Goal: Task Accomplishment & Management: Manage account settings

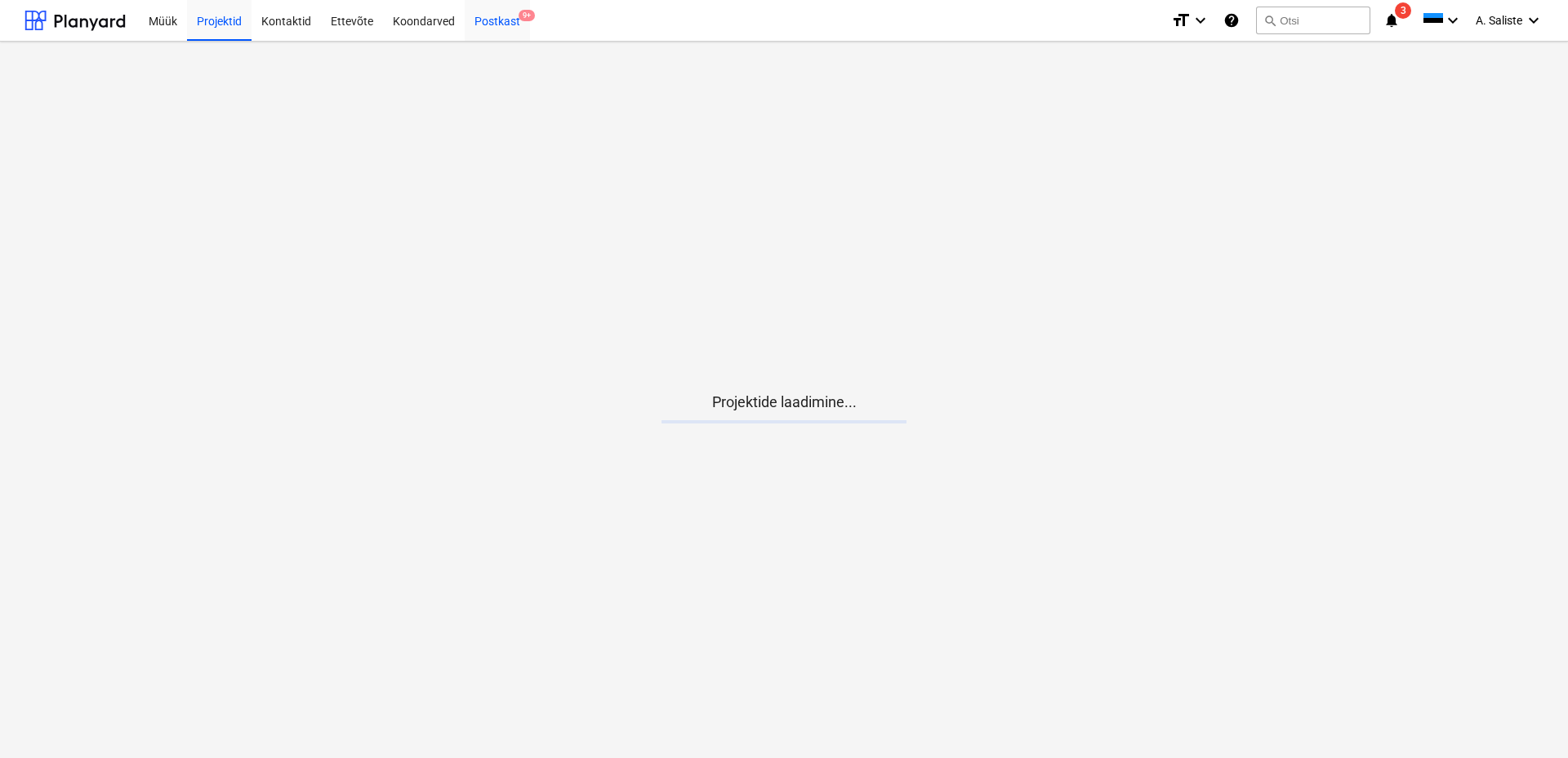
click at [502, 22] on div "Postkast 9+" at bounding box center [497, 20] width 65 height 41
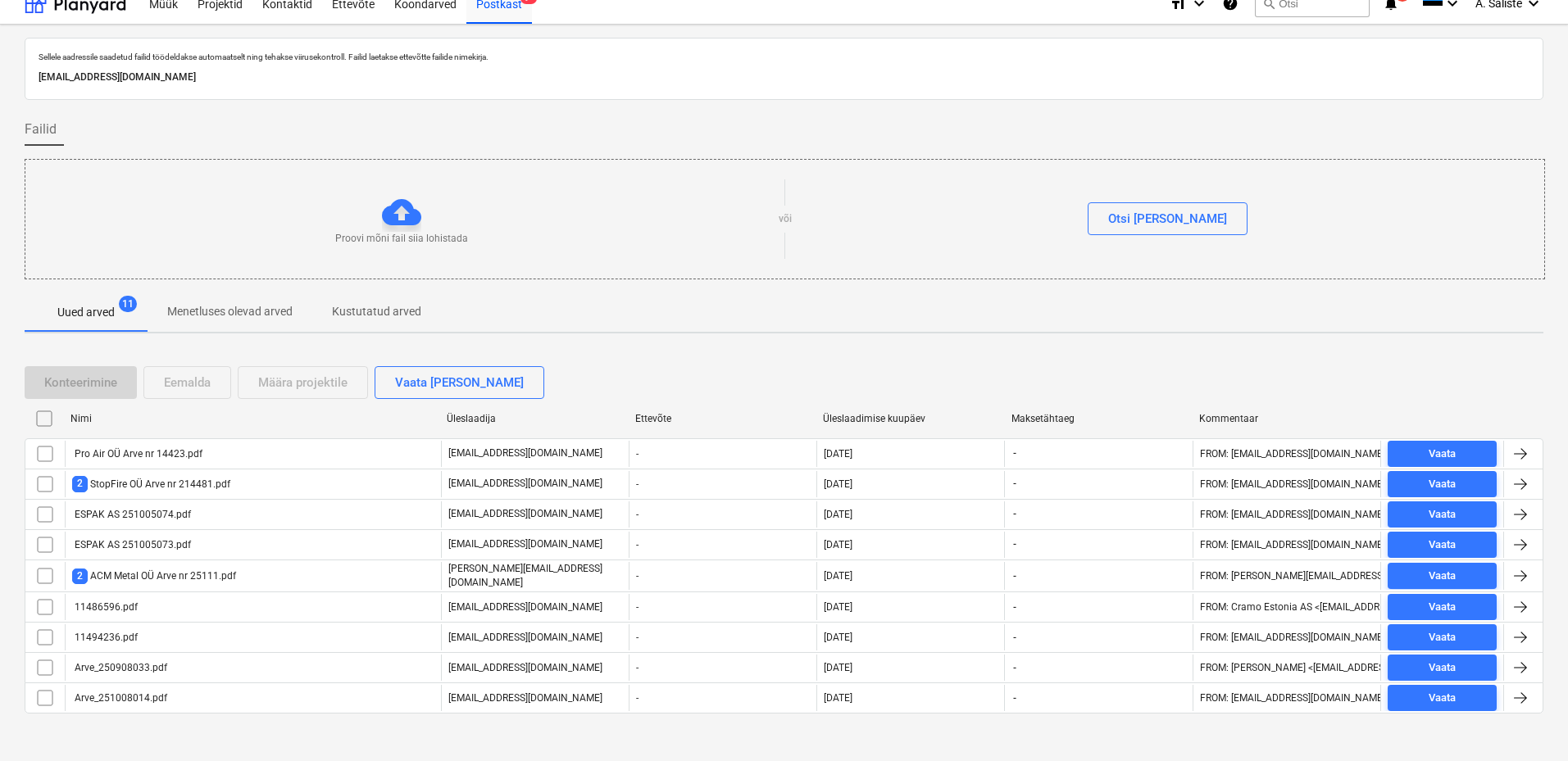
scroll to position [27, 0]
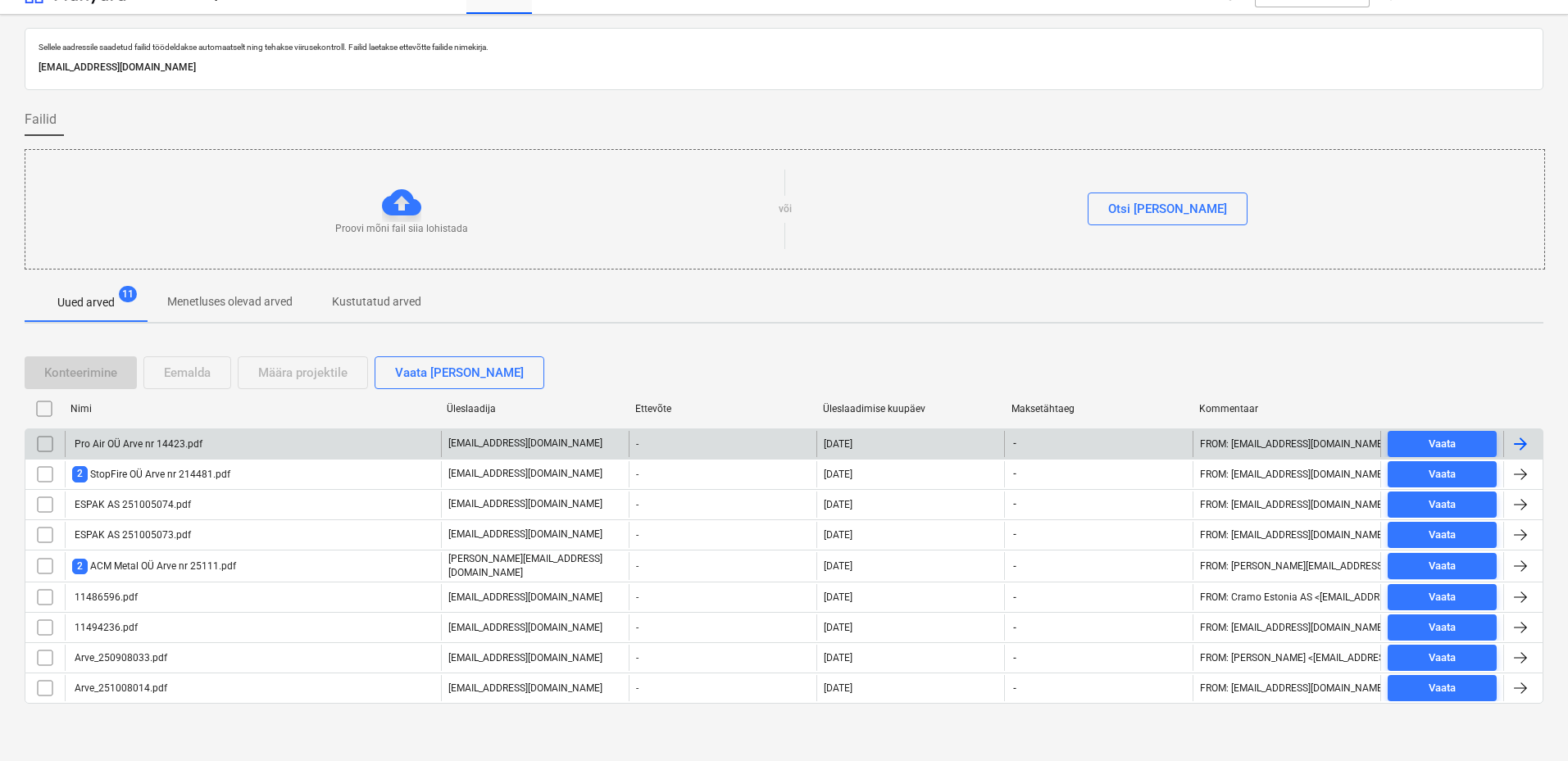
click at [195, 448] on div "Pro Air OÜ Arve nr 14423.pdf" at bounding box center [137, 444] width 130 height 12
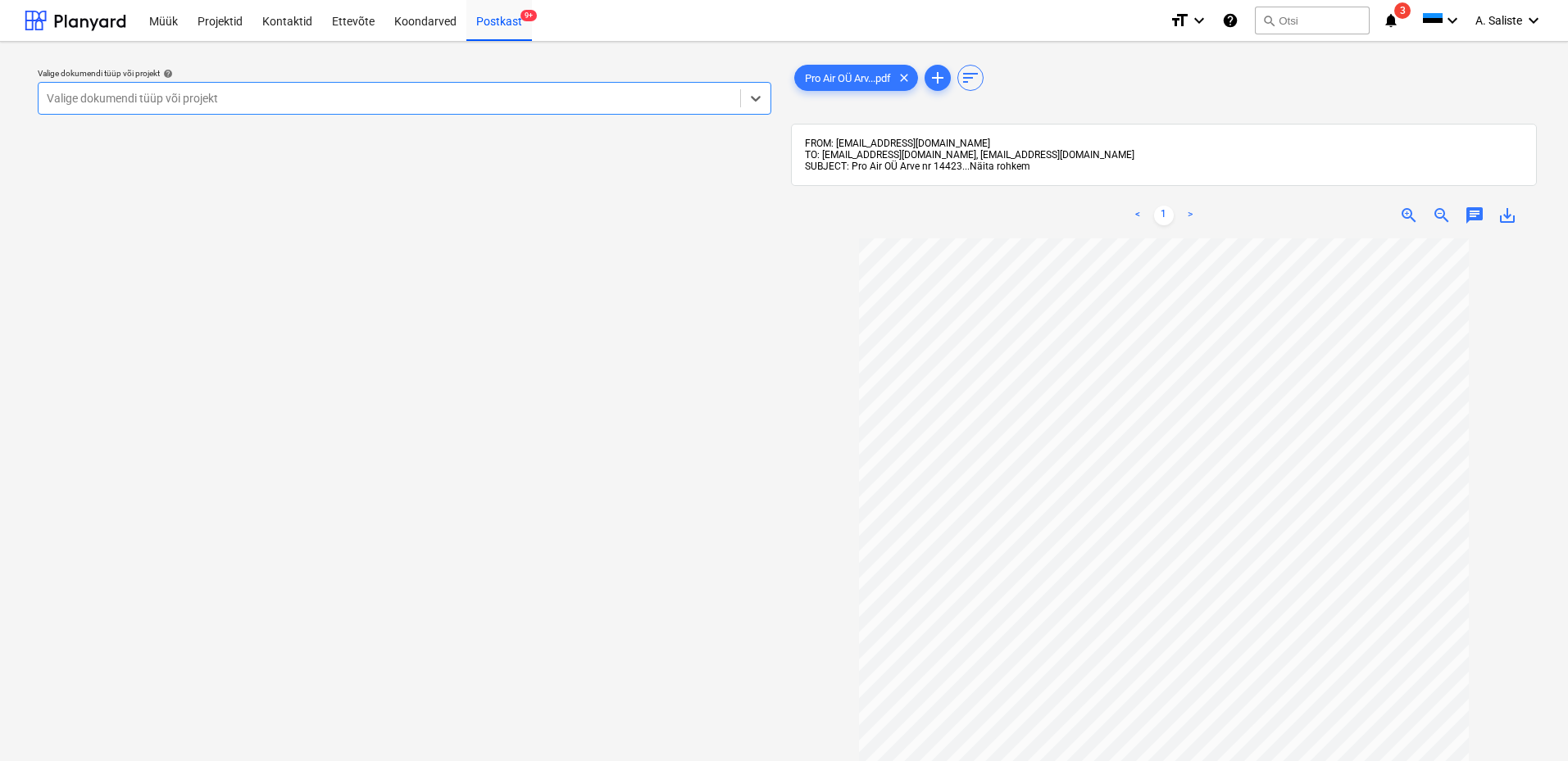
click at [997, 165] on span "Näita rohkem" at bounding box center [999, 167] width 60 height 12
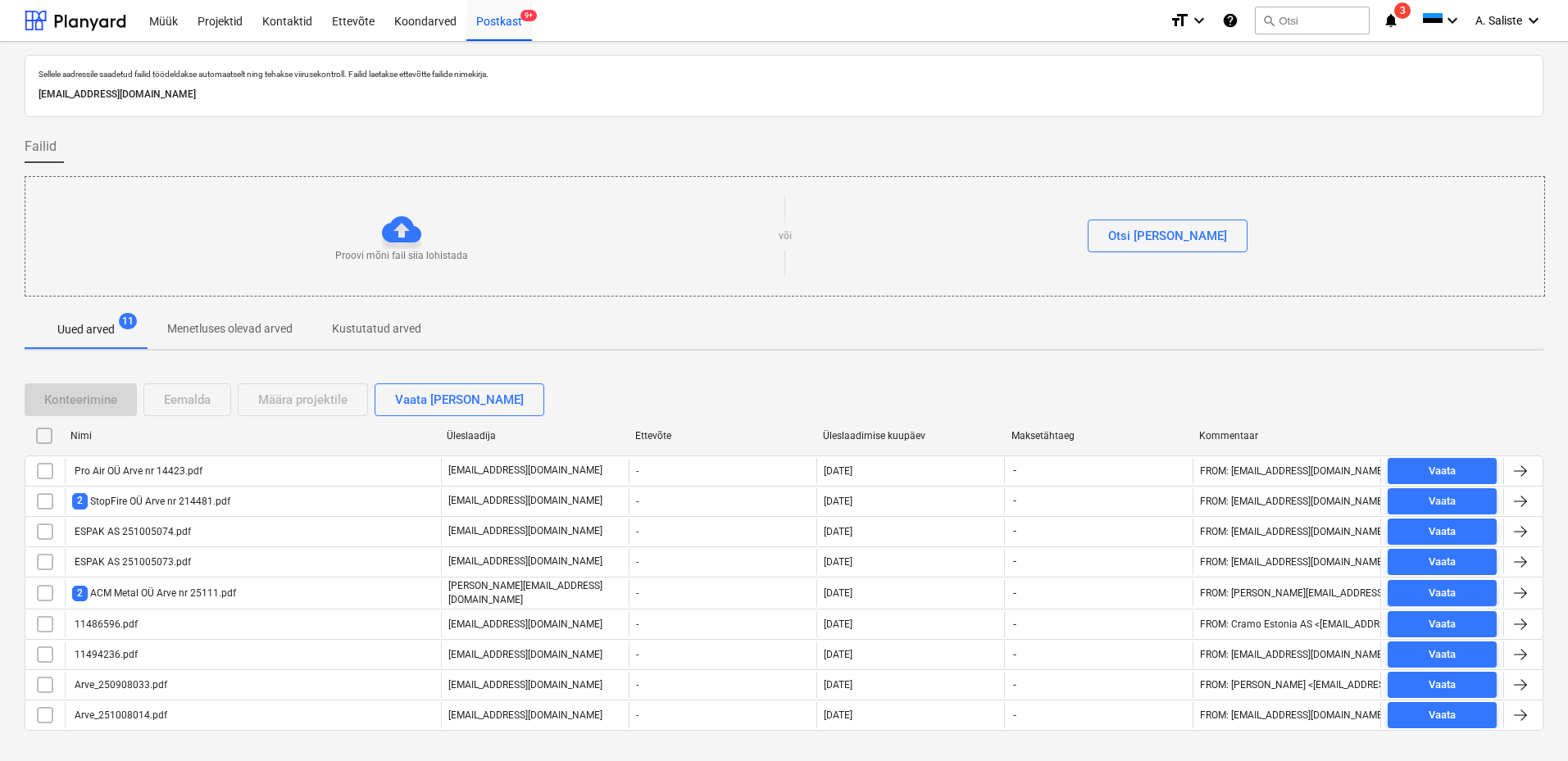
scroll to position [27, 0]
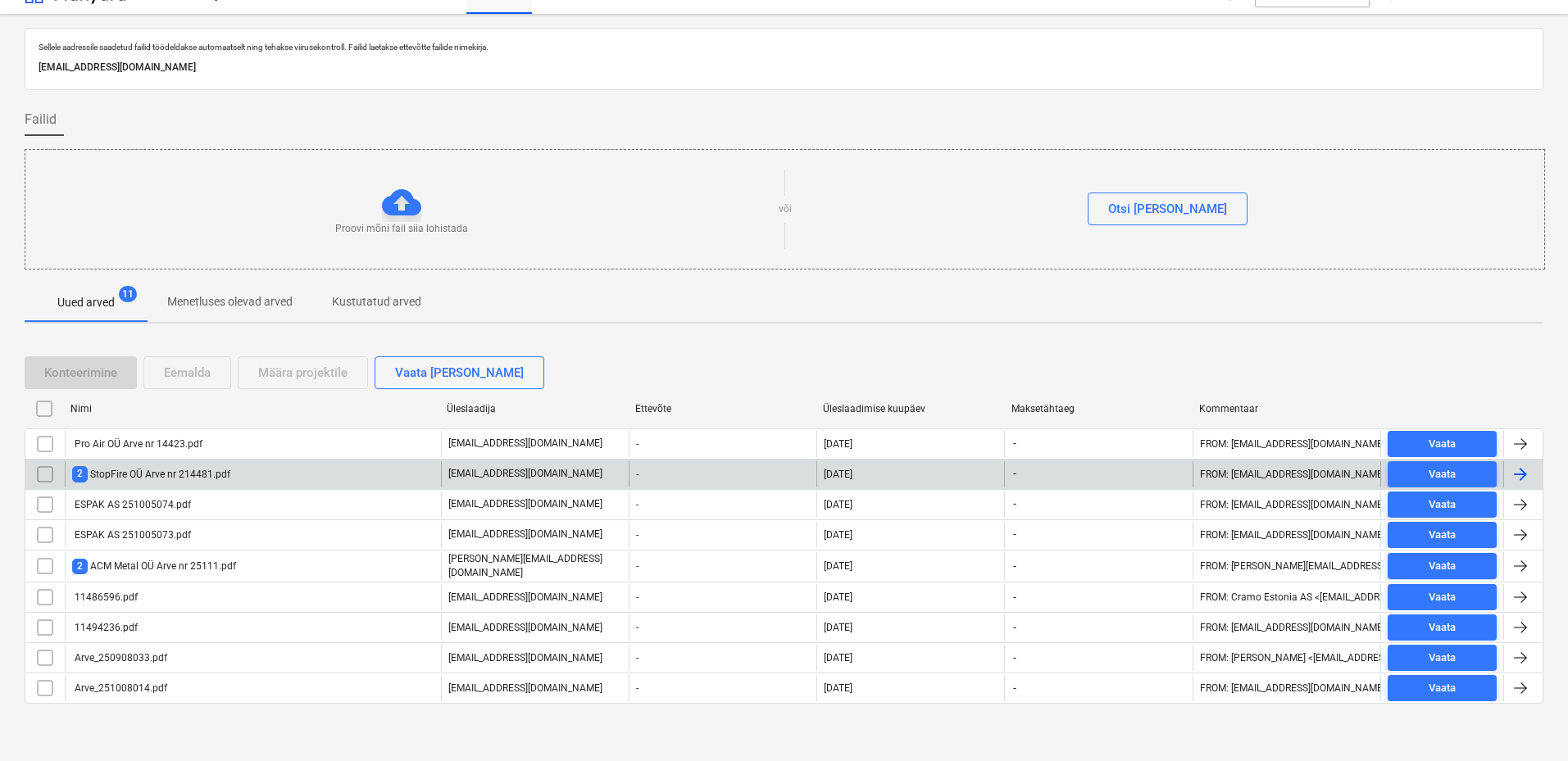
click at [126, 475] on div "2 StopFire OÜ Arve nr 214481.pdf" at bounding box center [151, 474] width 158 height 16
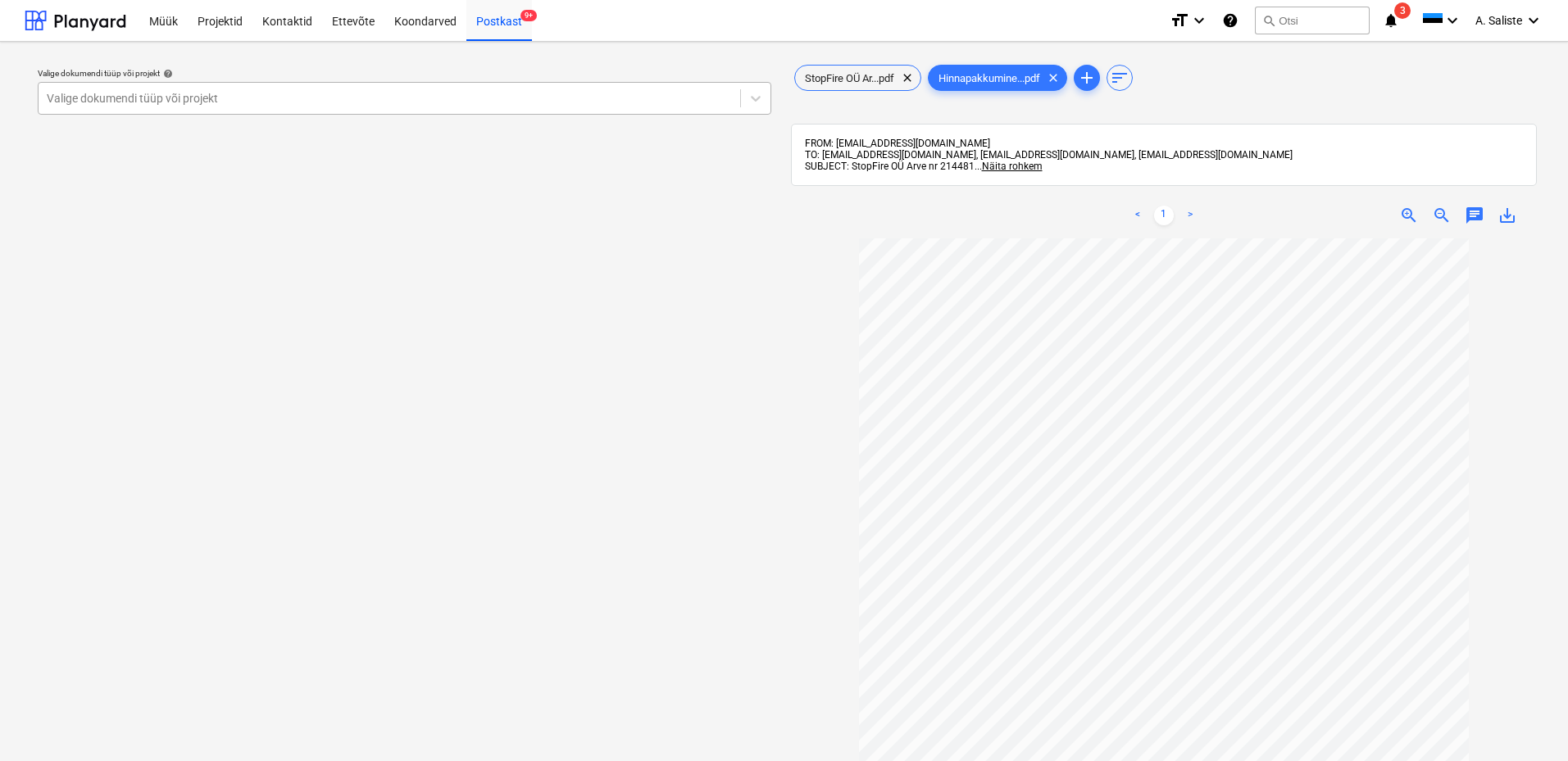
click at [592, 94] on div at bounding box center [389, 98] width 685 height 17
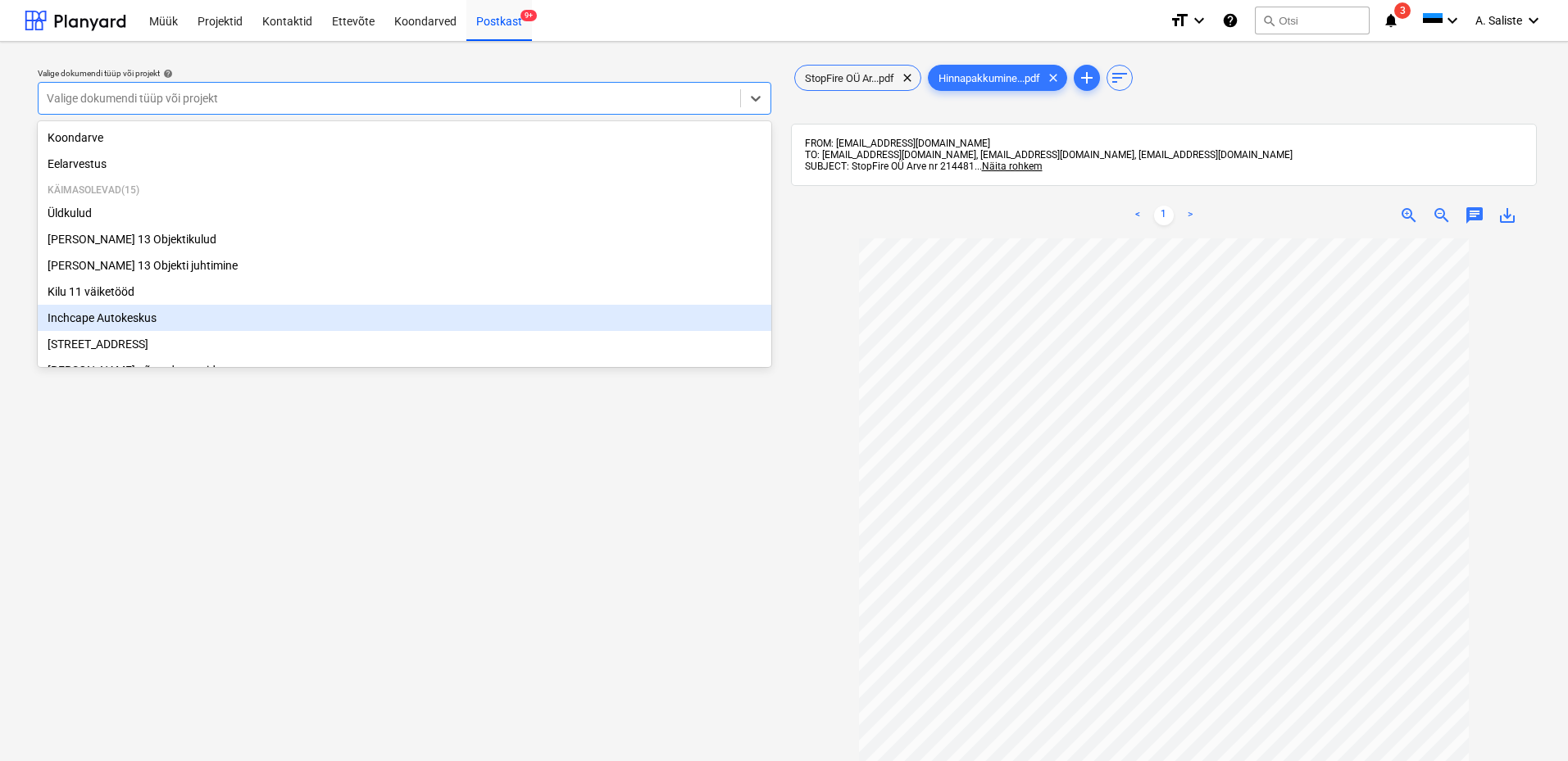
click at [122, 319] on div "Inchcape Autokeskus" at bounding box center [404, 318] width 734 height 27
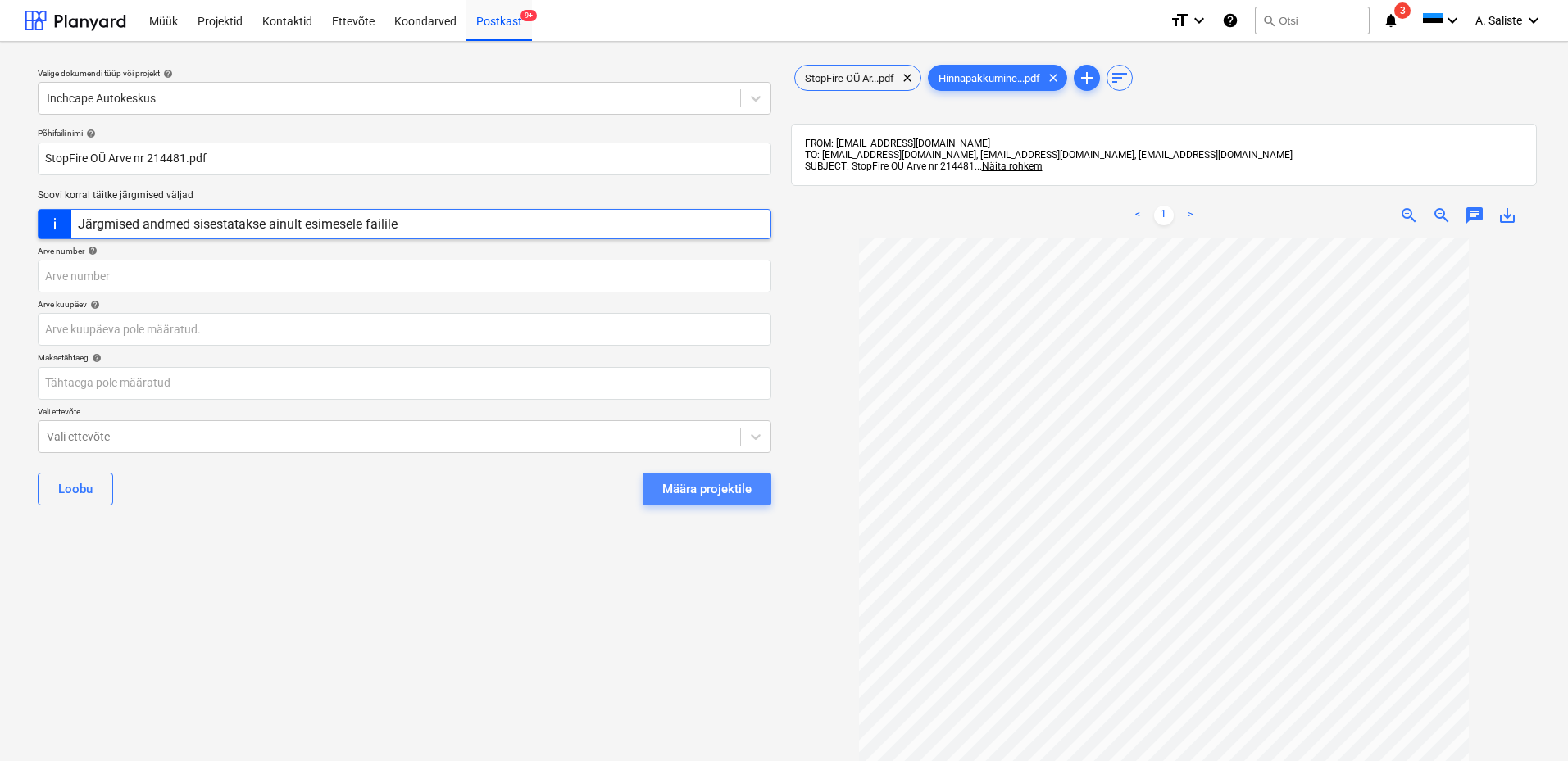
click at [678, 488] on div "Määra projektile" at bounding box center [707, 490] width 89 height 22
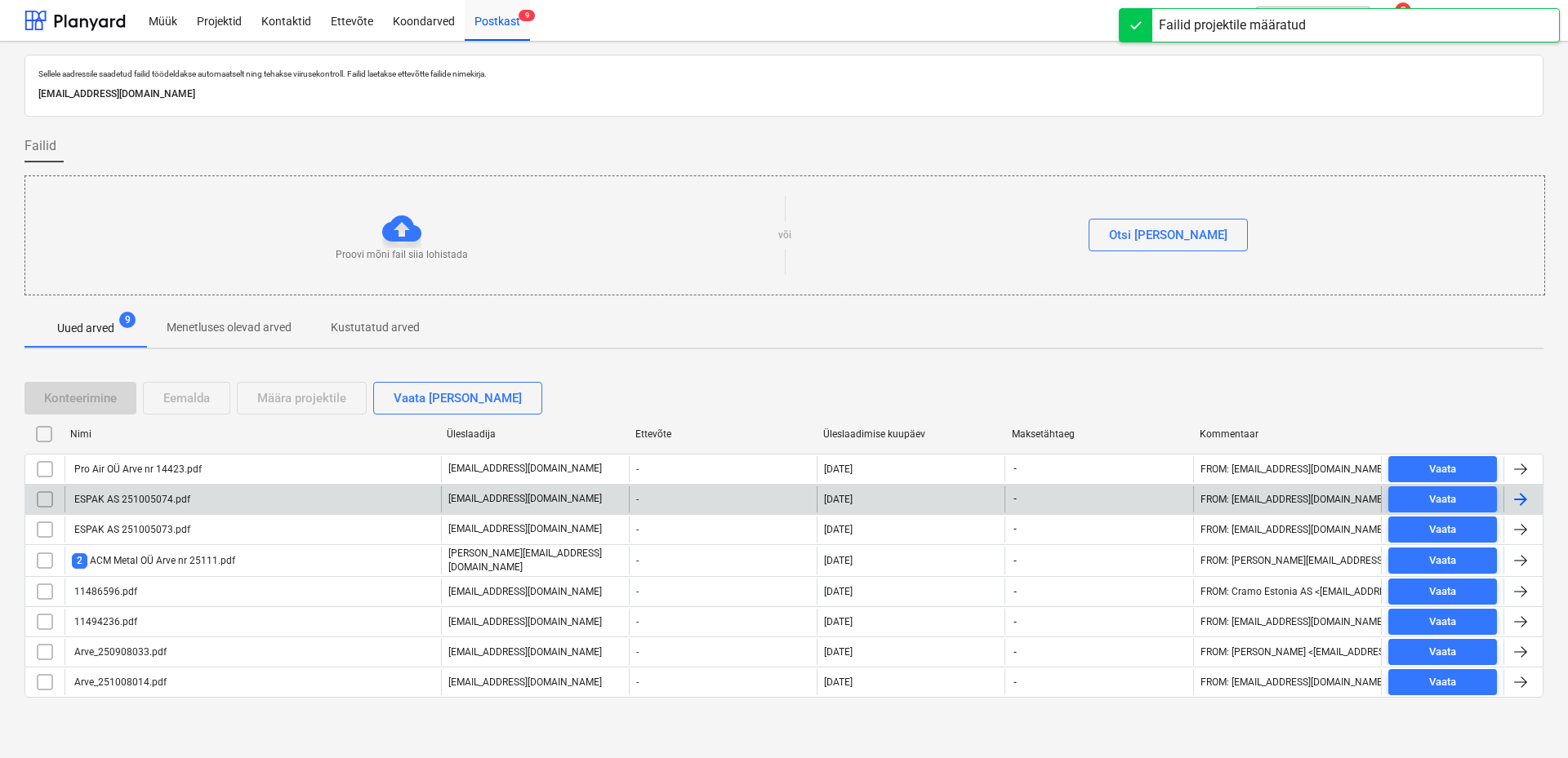
click at [184, 500] on div "ESPAK AS 251005074.pdf" at bounding box center [131, 499] width 118 height 12
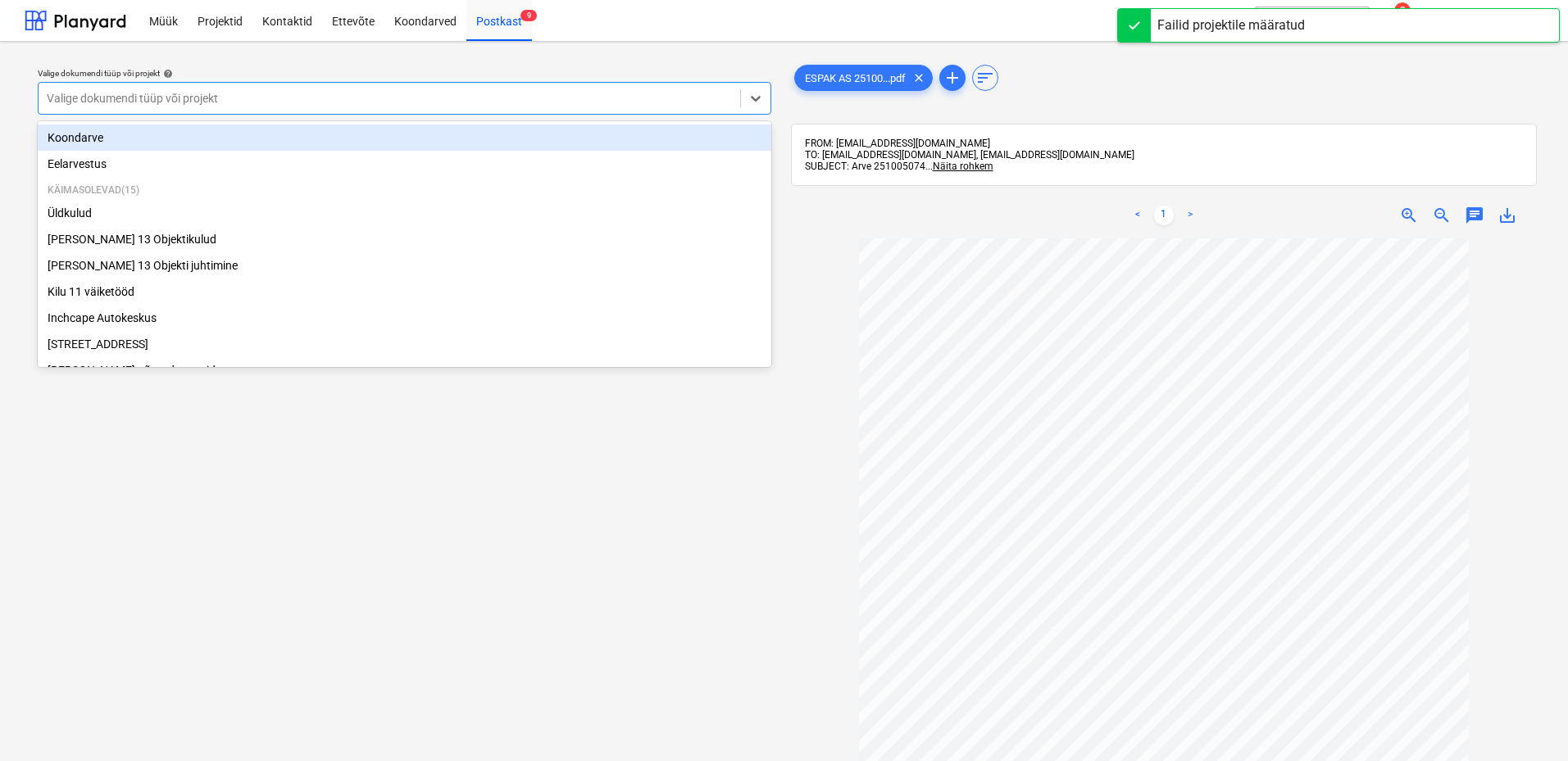
click at [662, 93] on div at bounding box center [389, 98] width 685 height 17
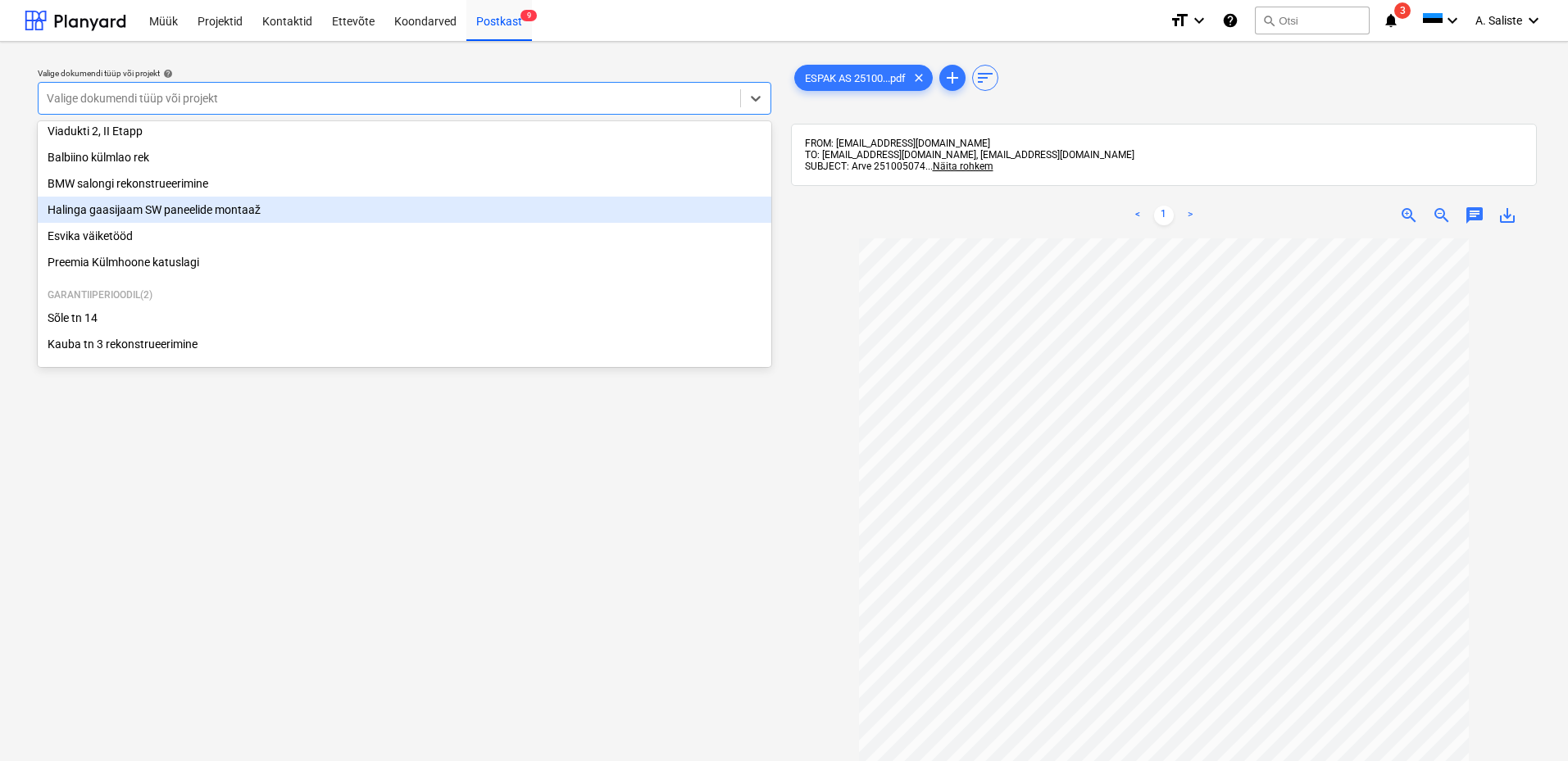
scroll to position [246, 0]
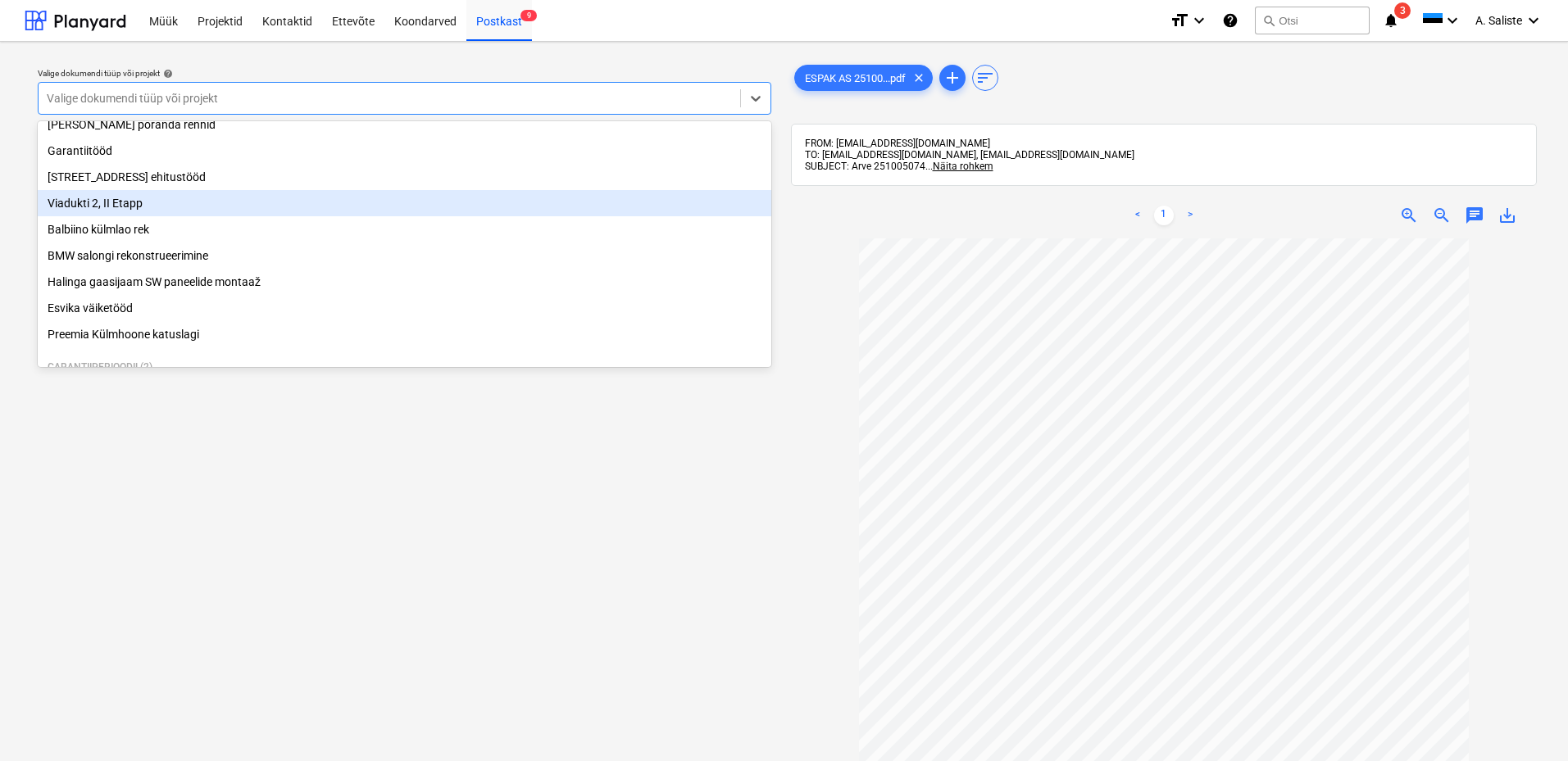
click at [157, 216] on div "Viadukti 2, II Etapp" at bounding box center [404, 203] width 734 height 27
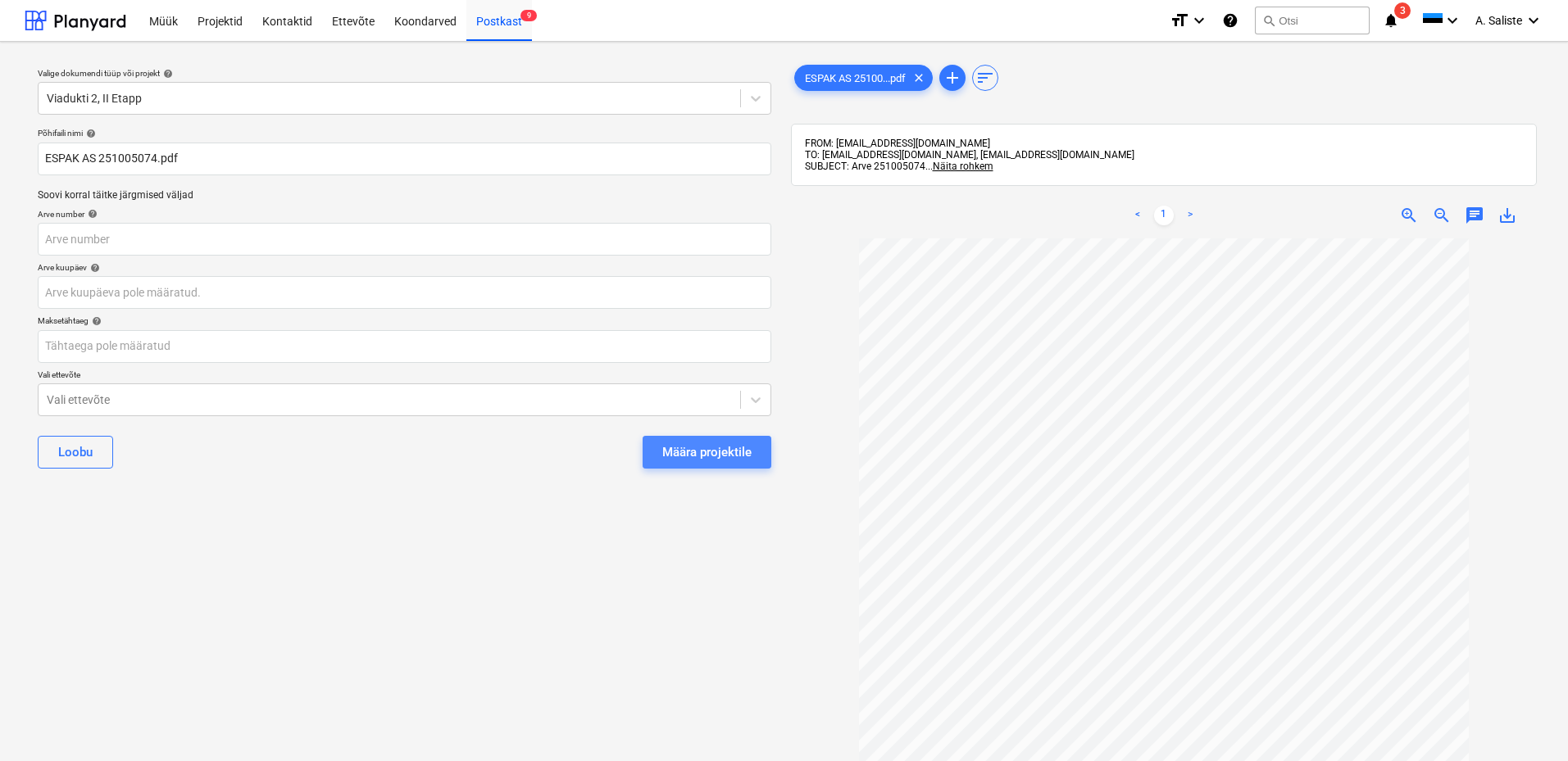
click at [709, 445] on div "Määra projektile" at bounding box center [707, 452] width 89 height 22
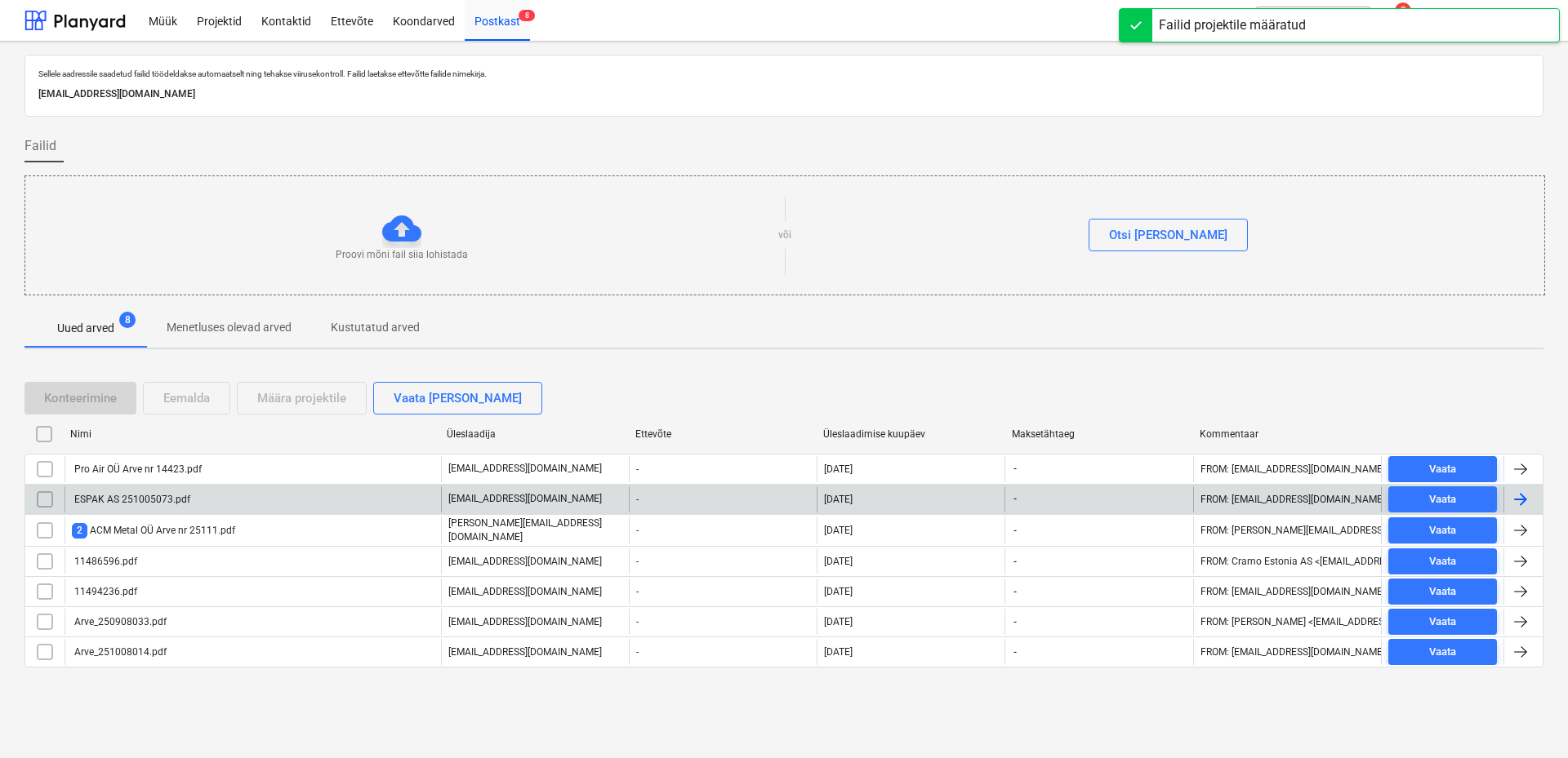
click at [134, 497] on div "ESPAK AS 251005073.pdf" at bounding box center [131, 499] width 118 height 12
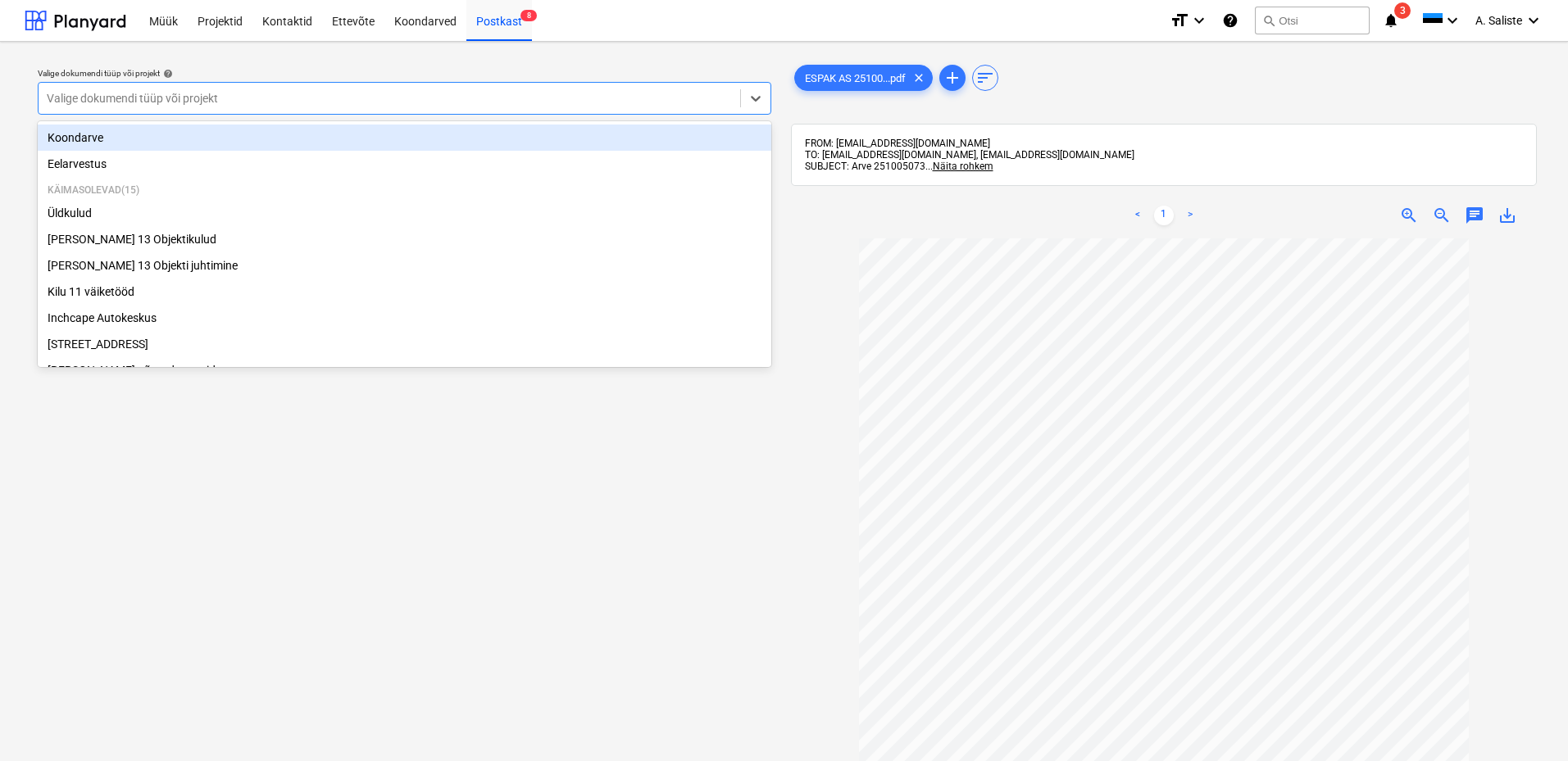
click at [341, 103] on div at bounding box center [389, 98] width 685 height 17
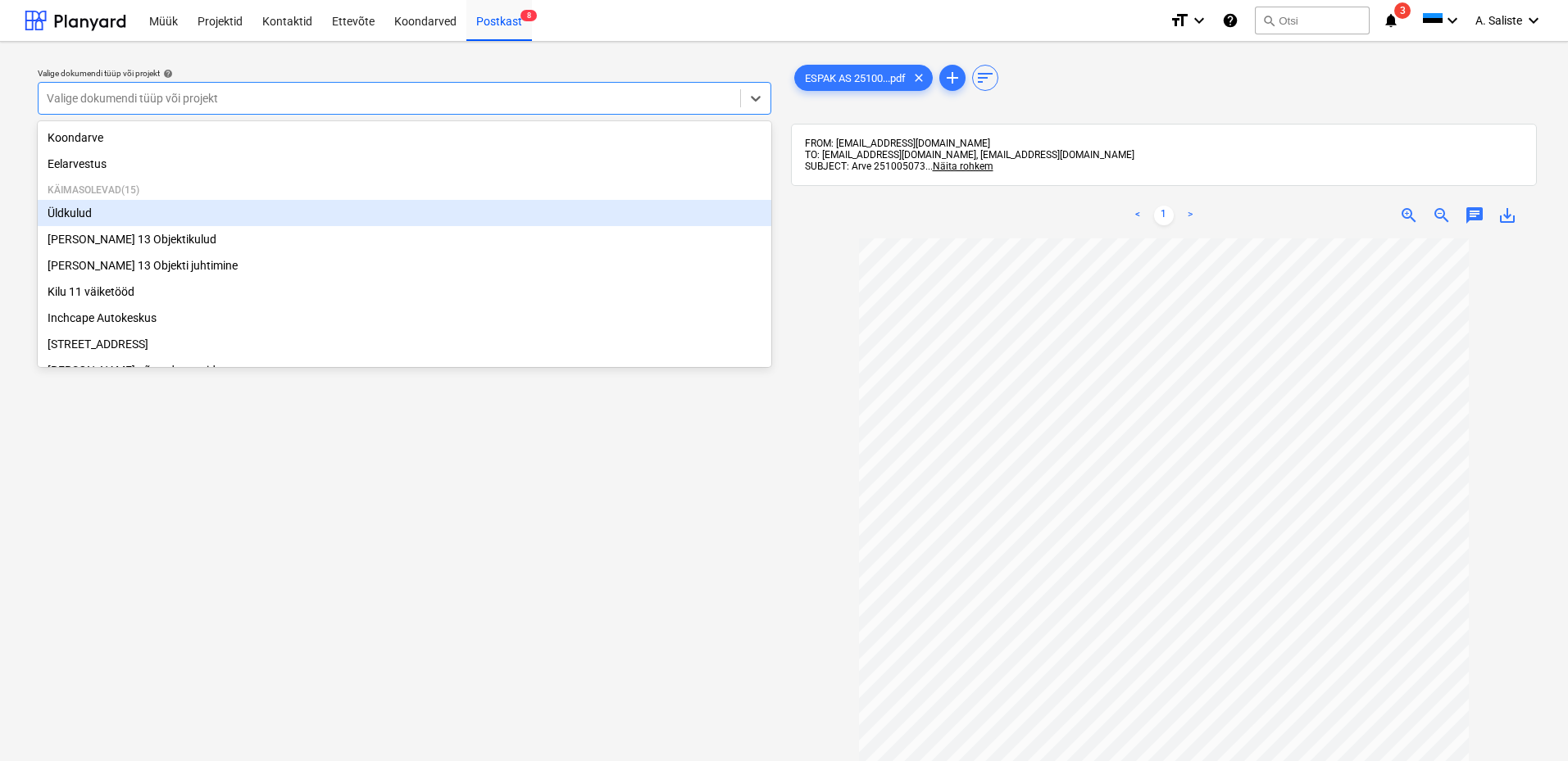
click at [116, 213] on div "Üldkulud" at bounding box center [404, 213] width 734 height 27
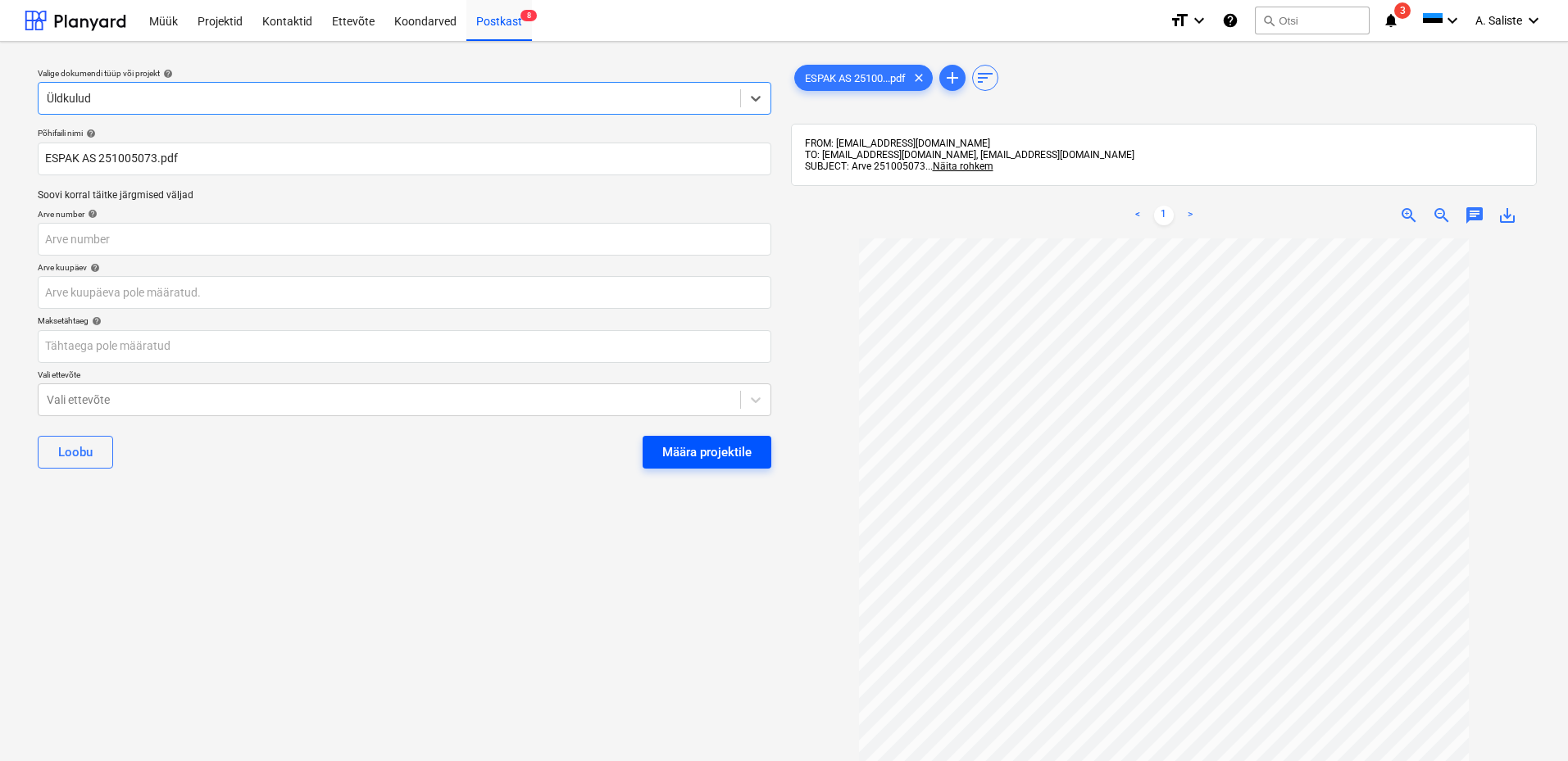
click at [661, 456] on button "Määra projektile" at bounding box center [707, 452] width 128 height 33
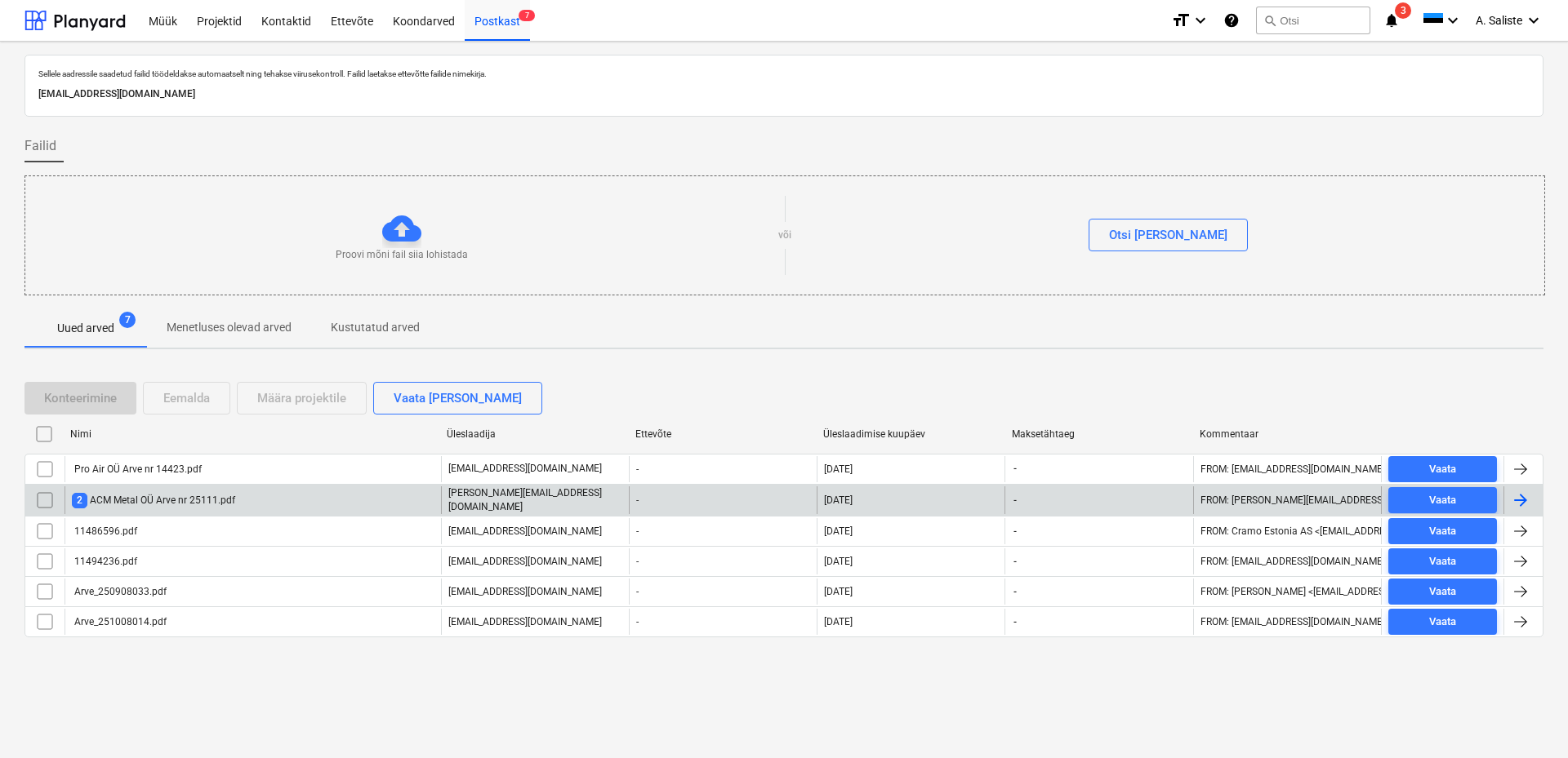
click at [143, 497] on div "2 ACM Metal OÜ Arve nr 25111.pdf" at bounding box center [153, 500] width 163 height 16
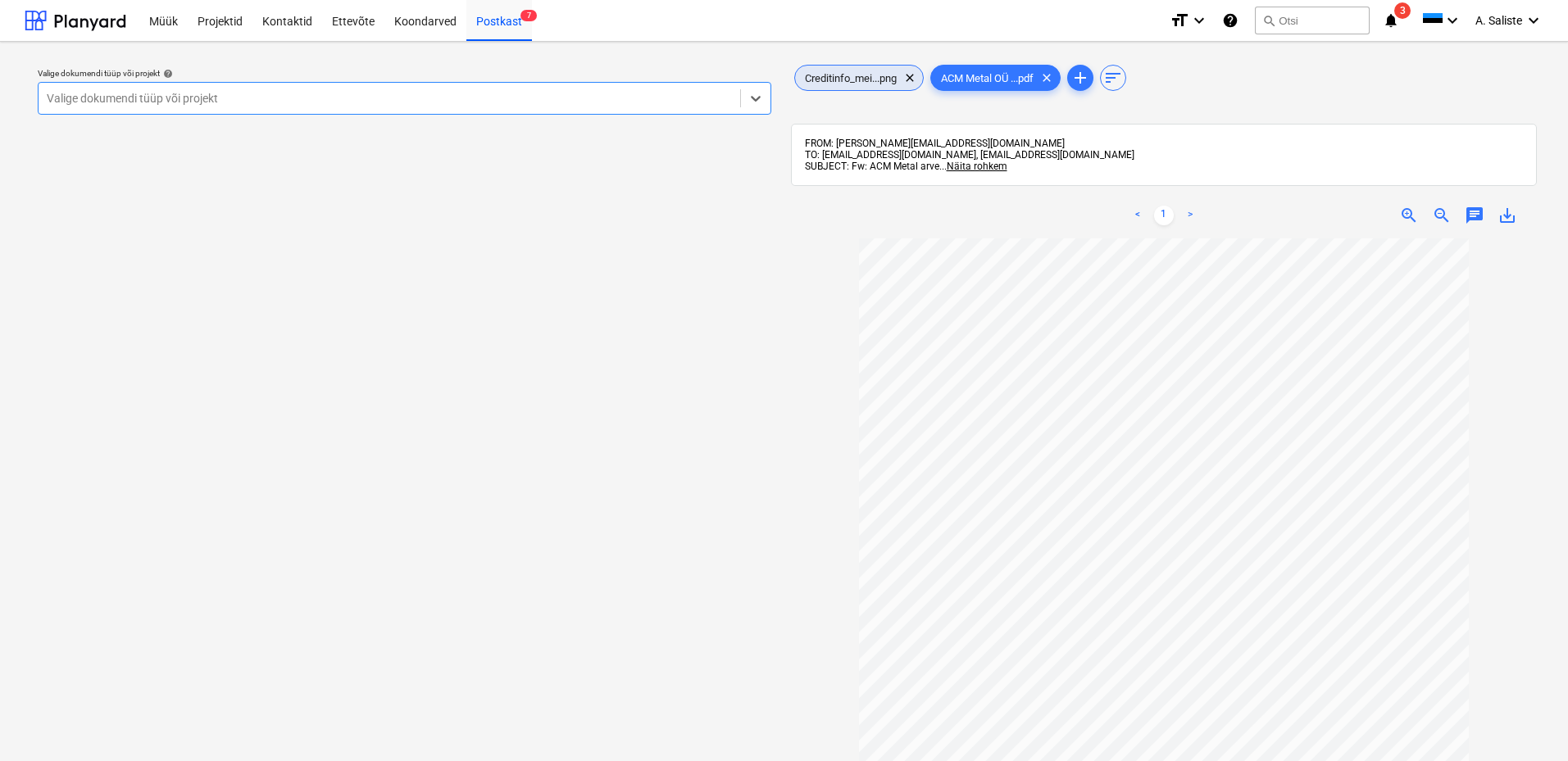
drag, startPoint x: 909, startPoint y: 75, endPoint x: 868, endPoint y: 75, distance: 41.0
click at [909, 75] on span "clear" at bounding box center [909, 78] width 20 height 20
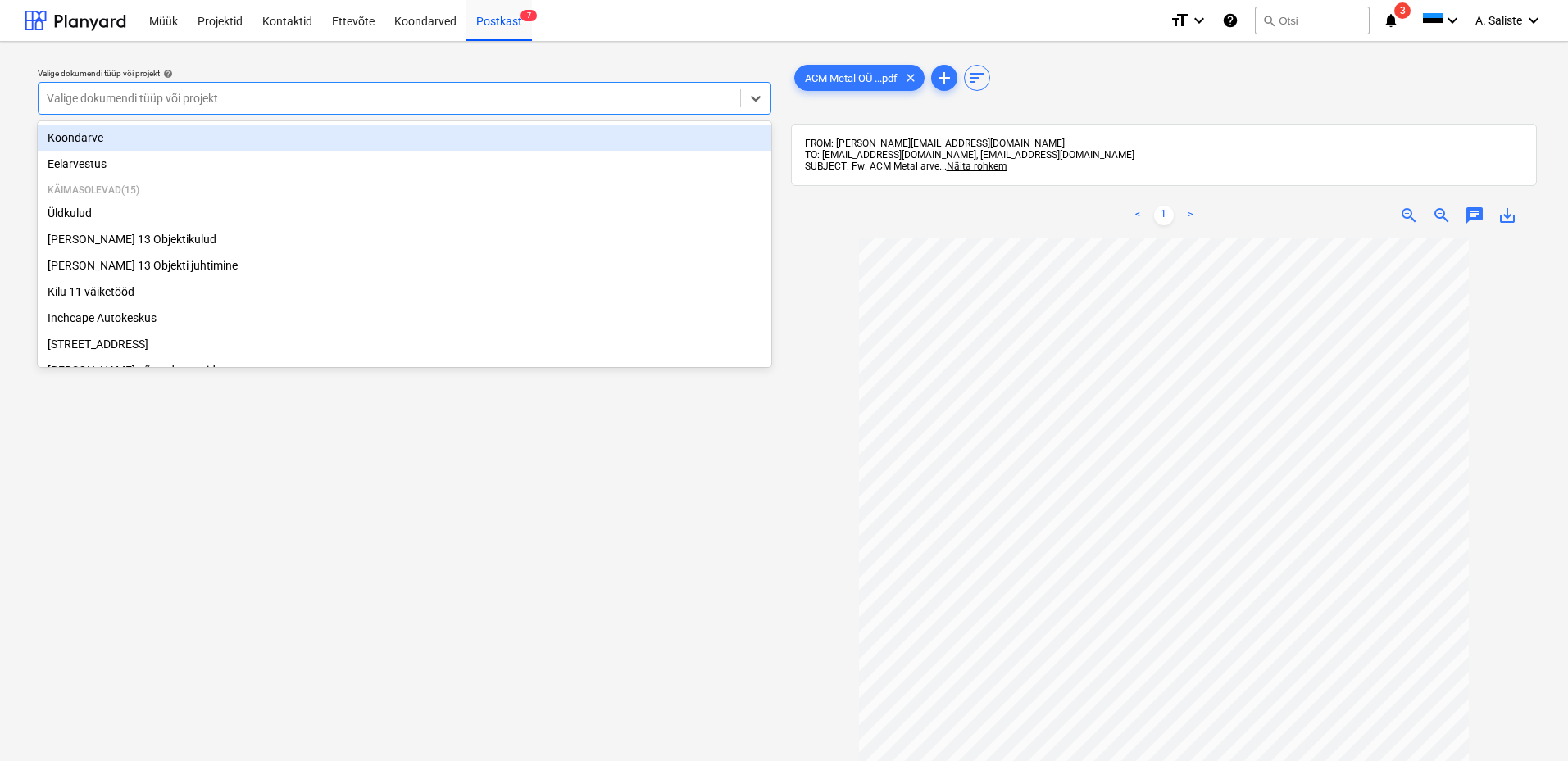
click at [665, 94] on div at bounding box center [389, 98] width 685 height 17
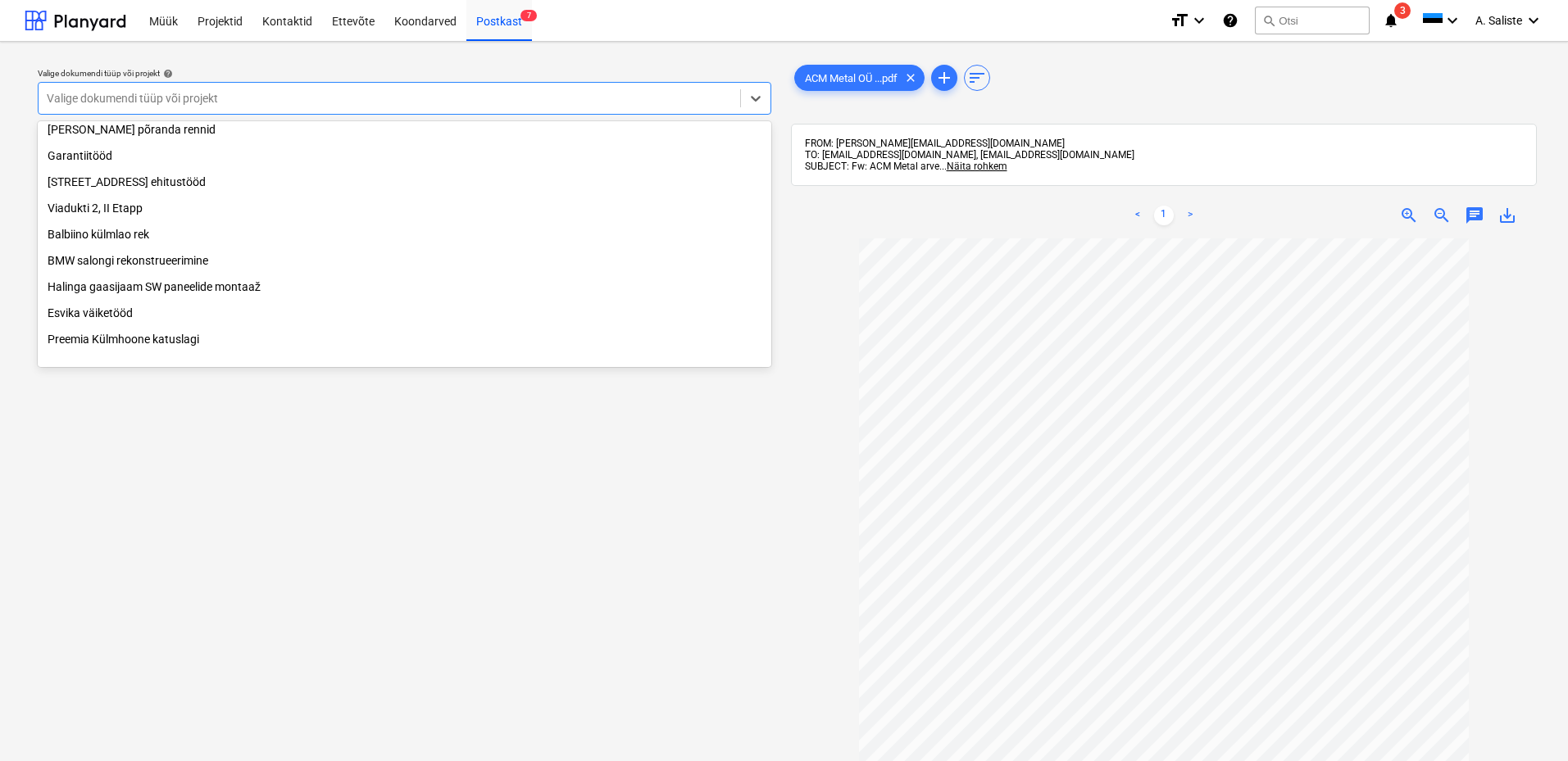
scroll to position [246, 0]
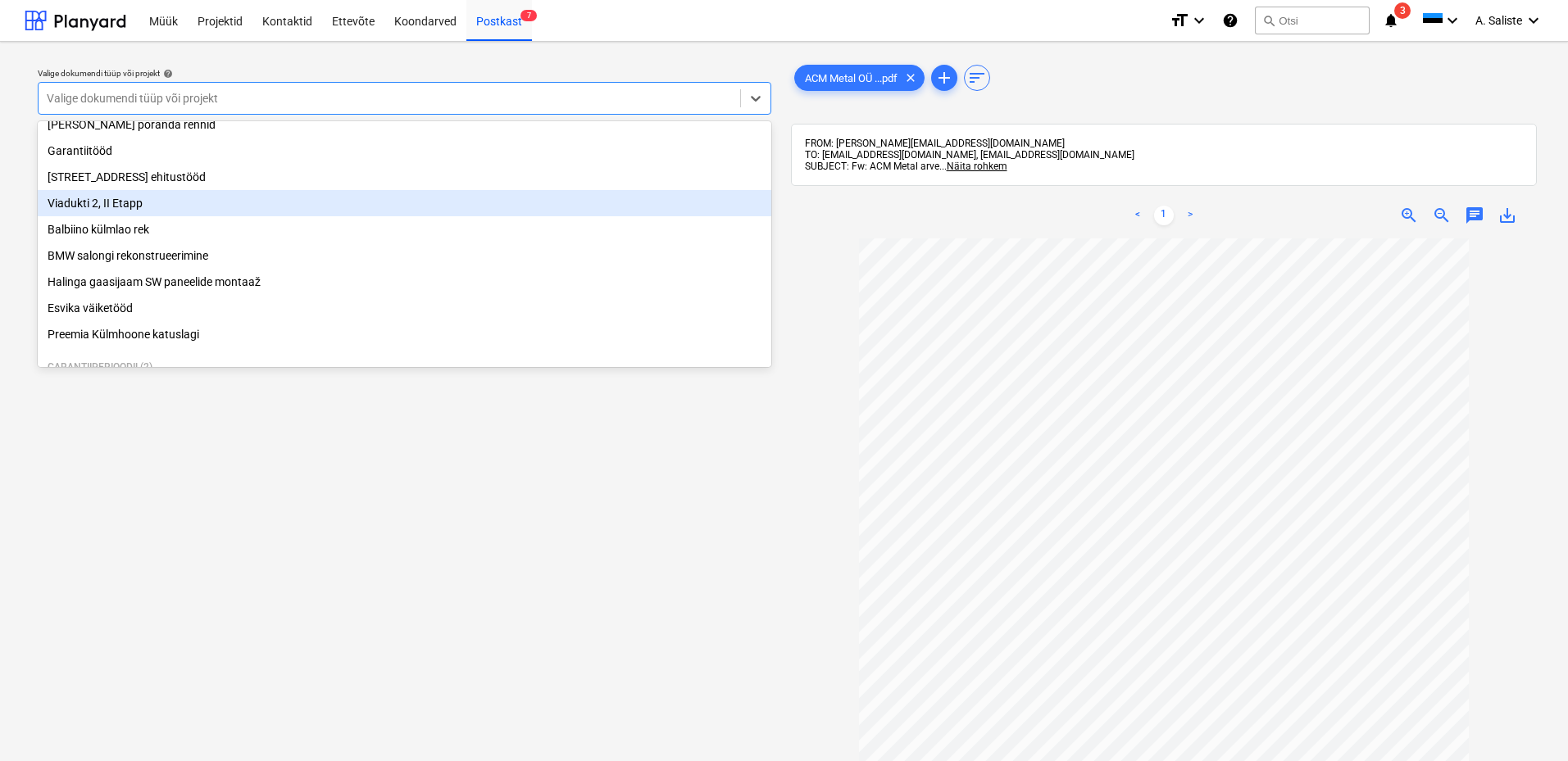
click at [157, 216] on div "Viadukti 2, II Etapp" at bounding box center [404, 203] width 734 height 27
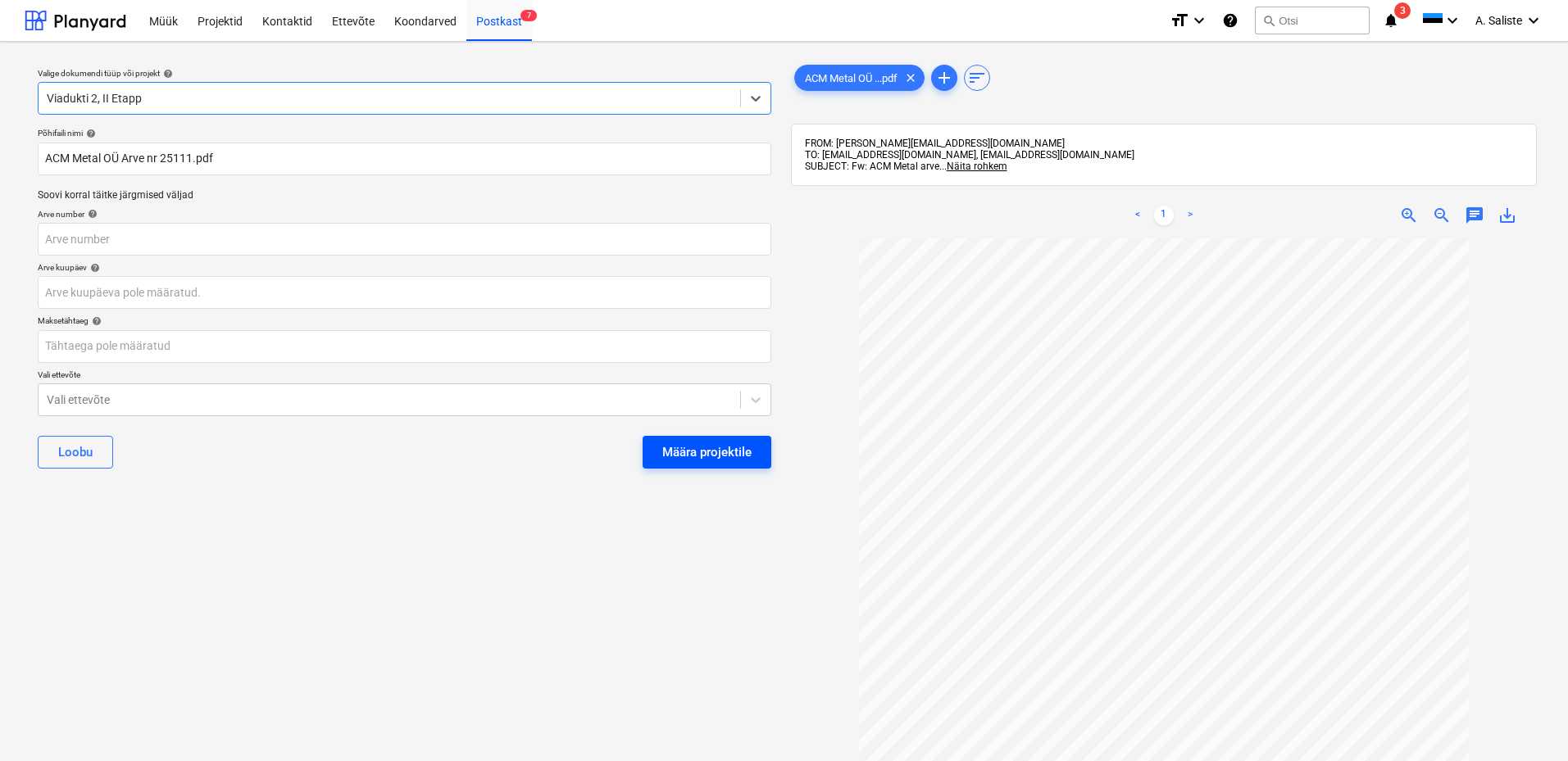
click at [698, 449] on div "Määra projektile" at bounding box center [707, 452] width 89 height 22
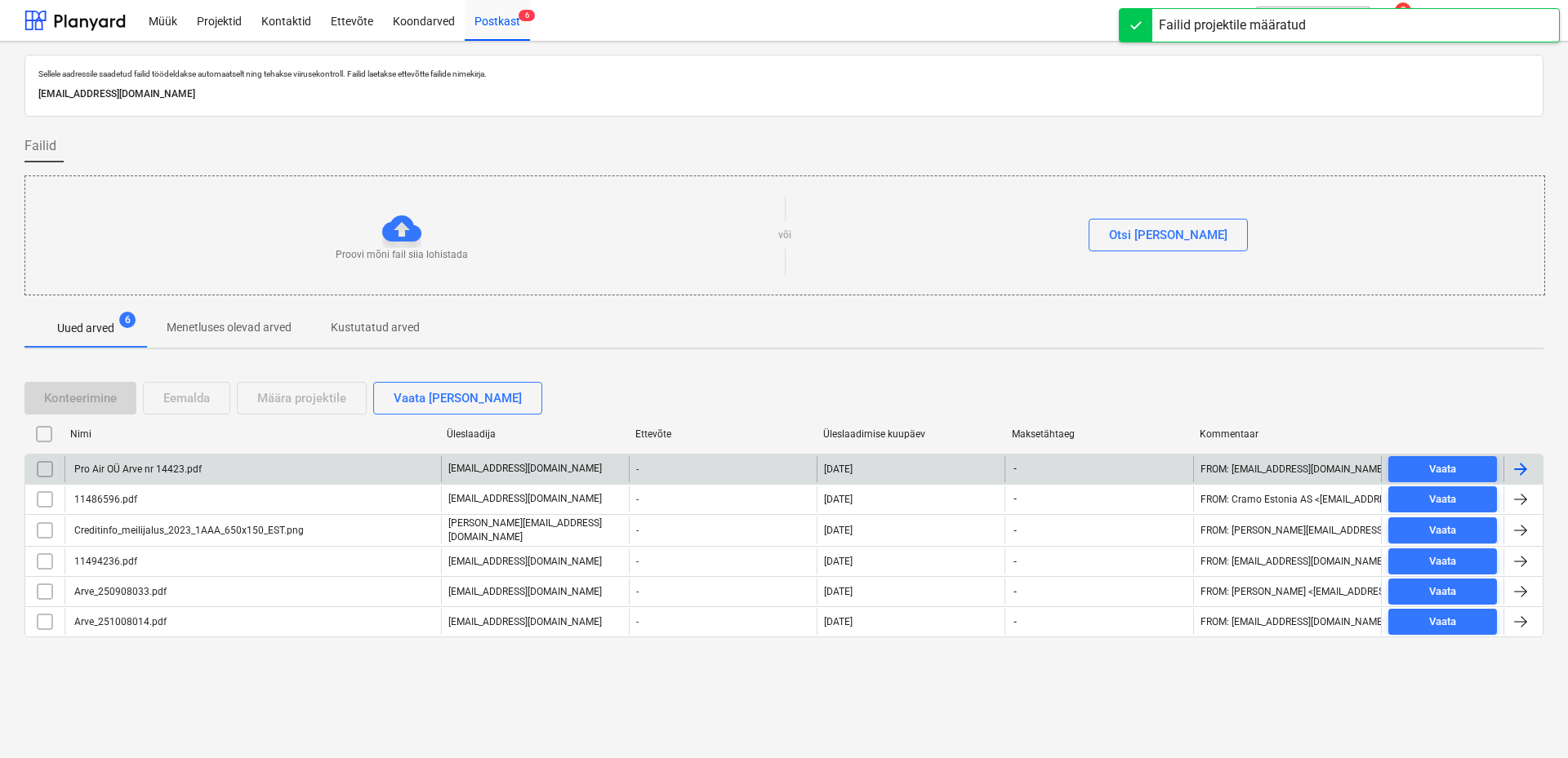
click at [168, 478] on div "Pro Air OÜ Arve nr 14423.pdf" at bounding box center [253, 469] width 377 height 27
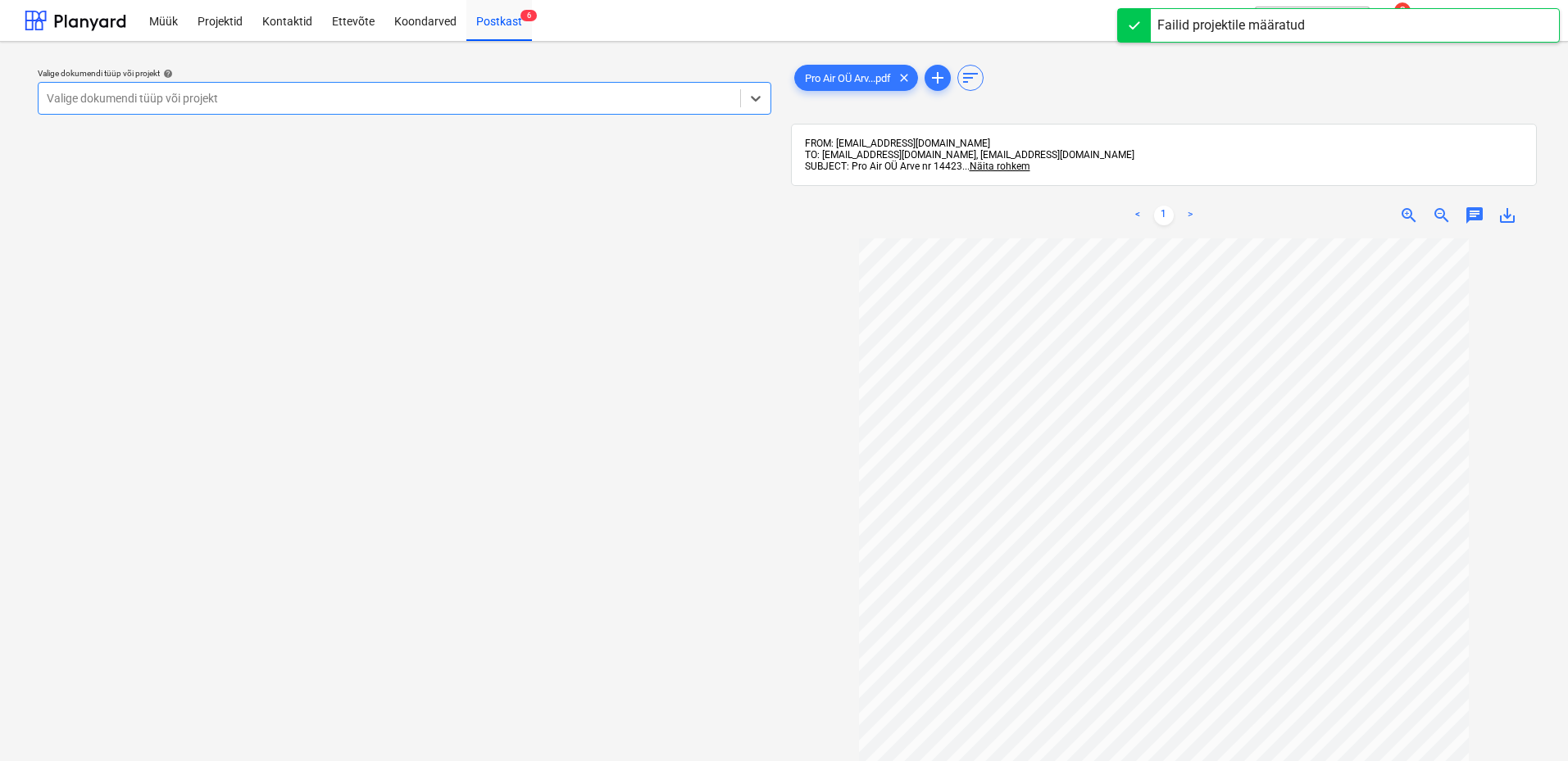
click at [542, 95] on div at bounding box center [389, 98] width 685 height 17
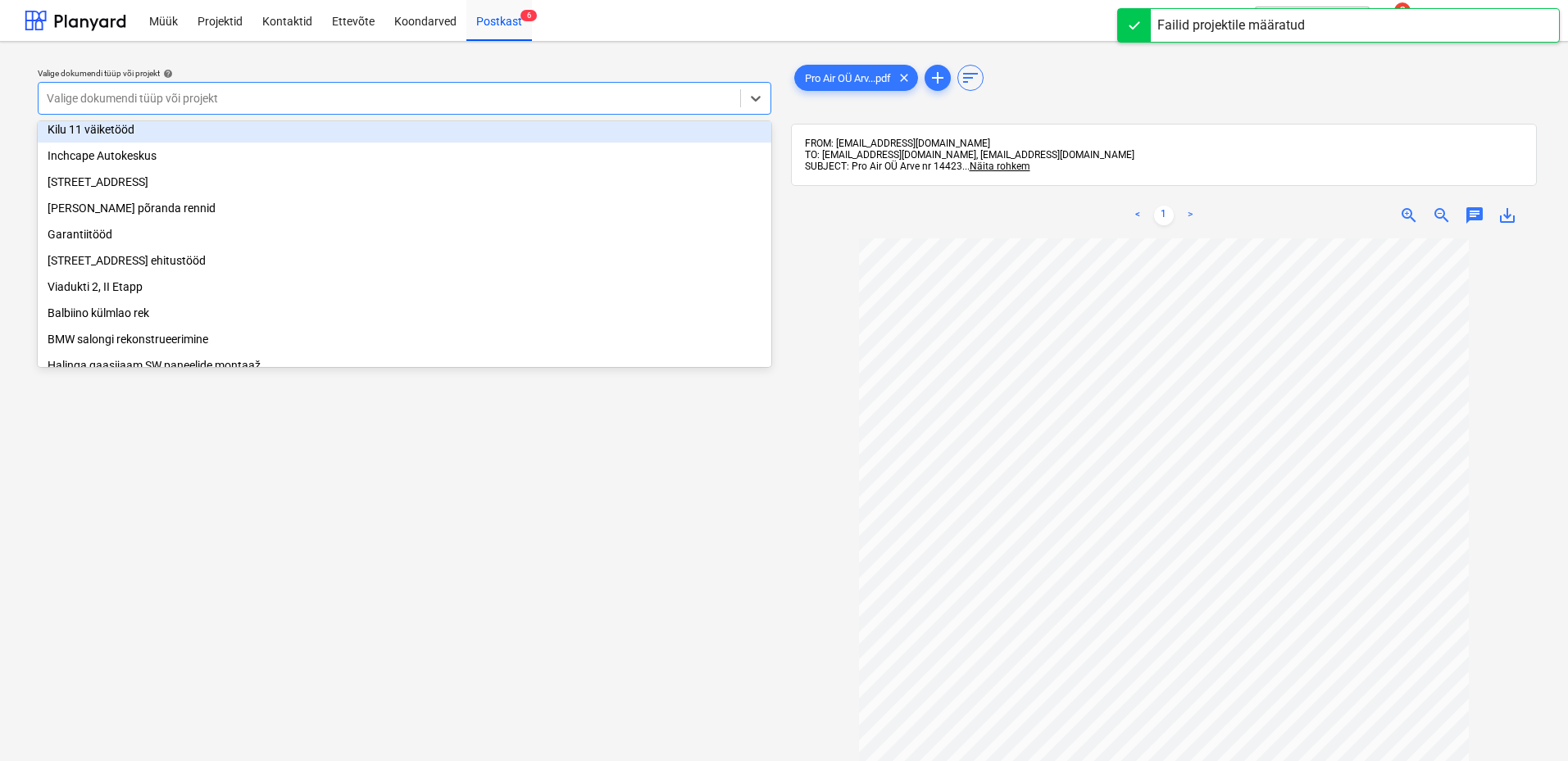
scroll to position [164, 0]
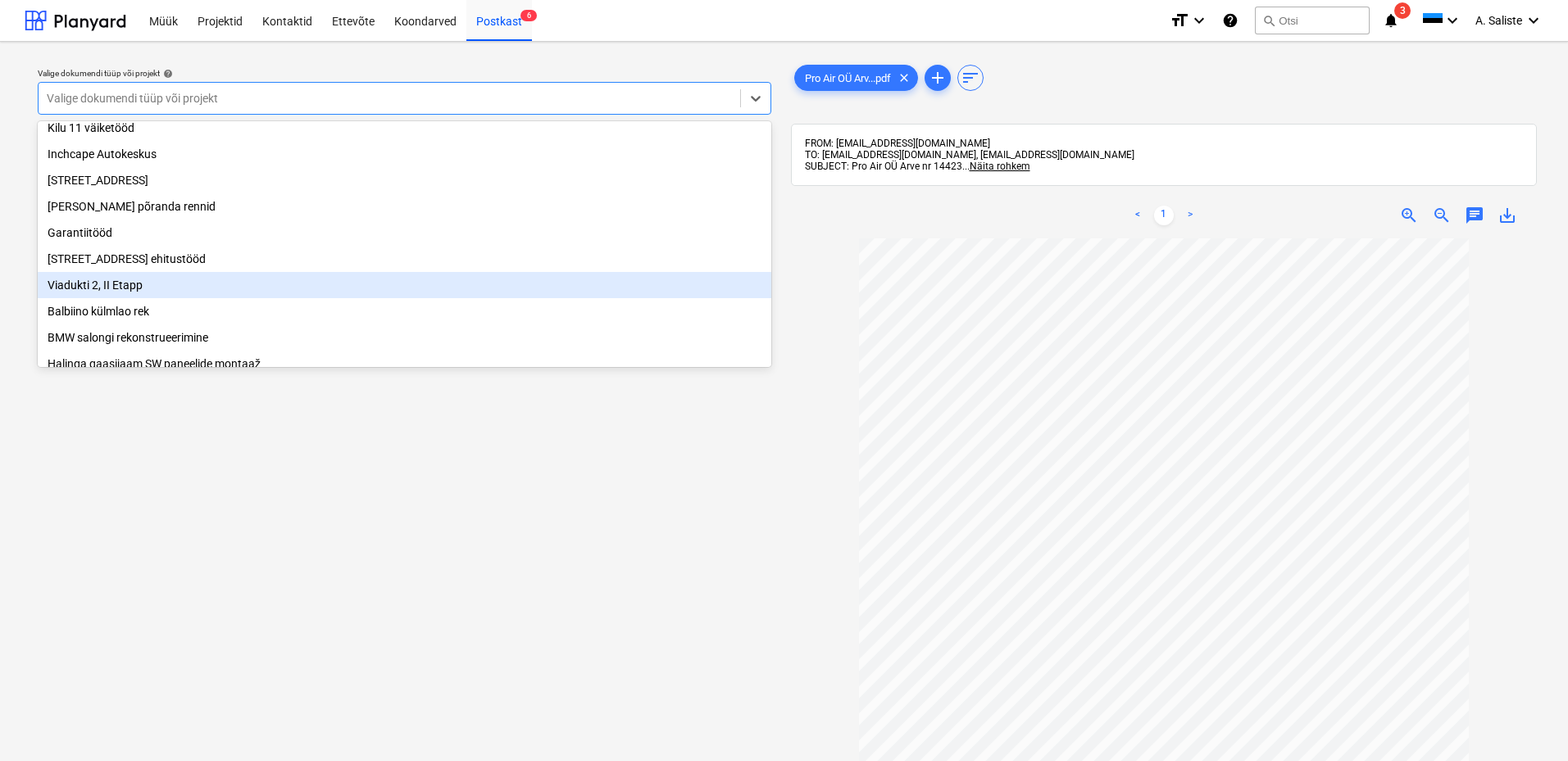
click at [128, 298] on div "Viadukti 2, II Etapp" at bounding box center [404, 285] width 734 height 27
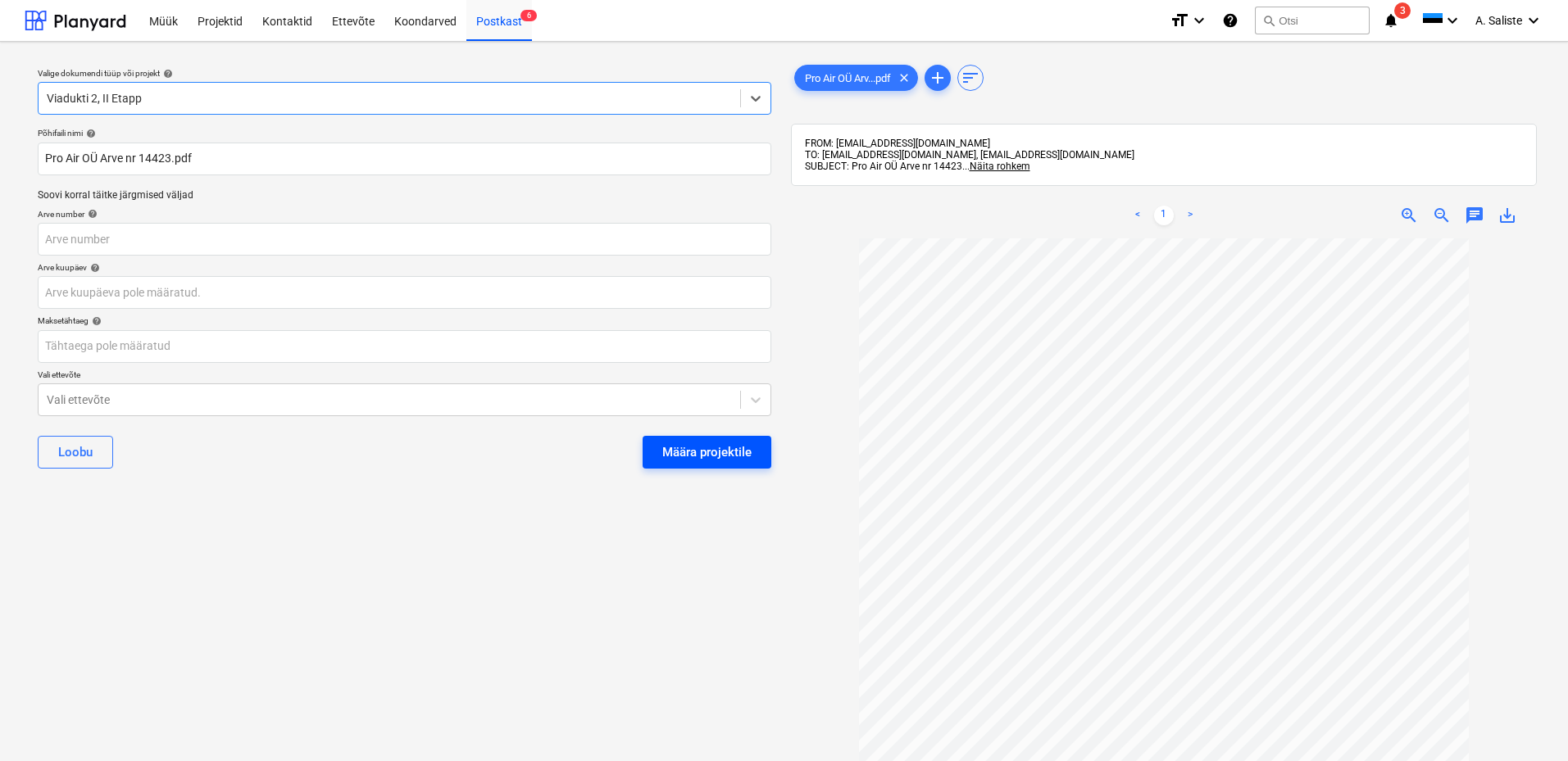
click at [662, 448] on button "Määra projektile" at bounding box center [707, 452] width 128 height 33
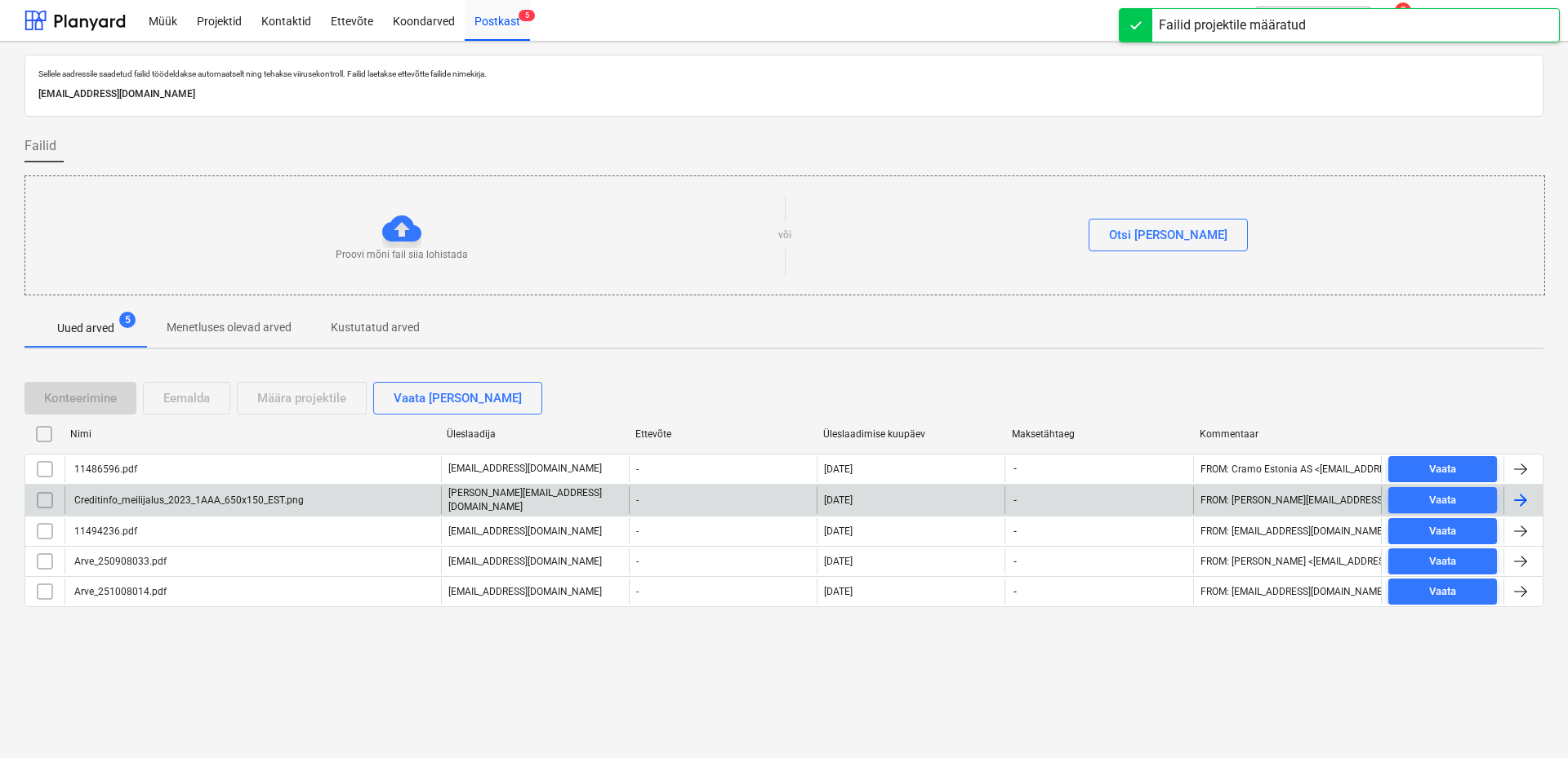
click at [170, 501] on div "Creditinfo_meilijalus_2023_1AAA_650x150_EST.png" at bounding box center [188, 500] width 232 height 12
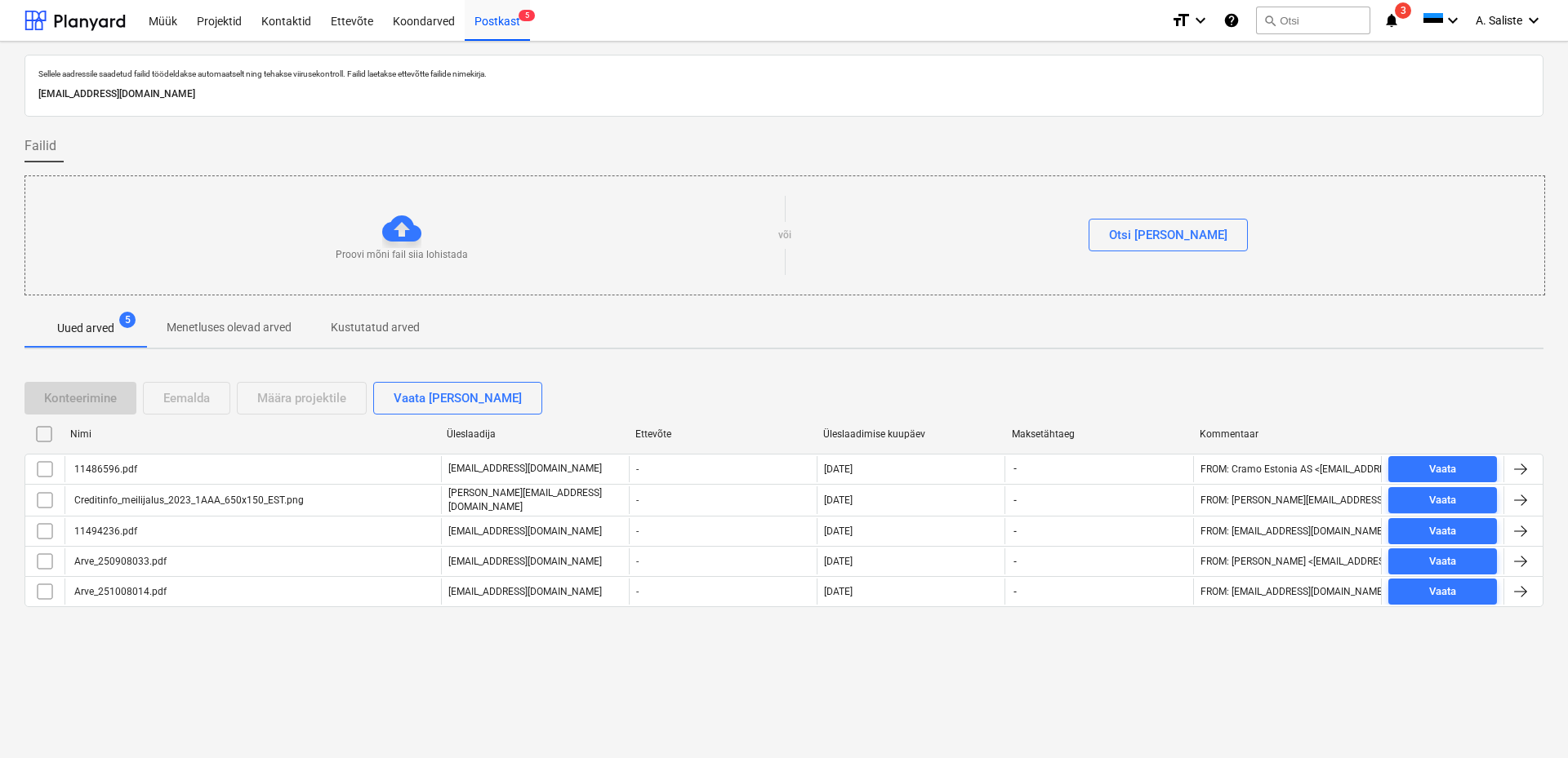
click at [56, 497] on input "checkbox" at bounding box center [44, 500] width 27 height 27
click at [194, 403] on div "Eemalda" at bounding box center [186, 398] width 46 height 22
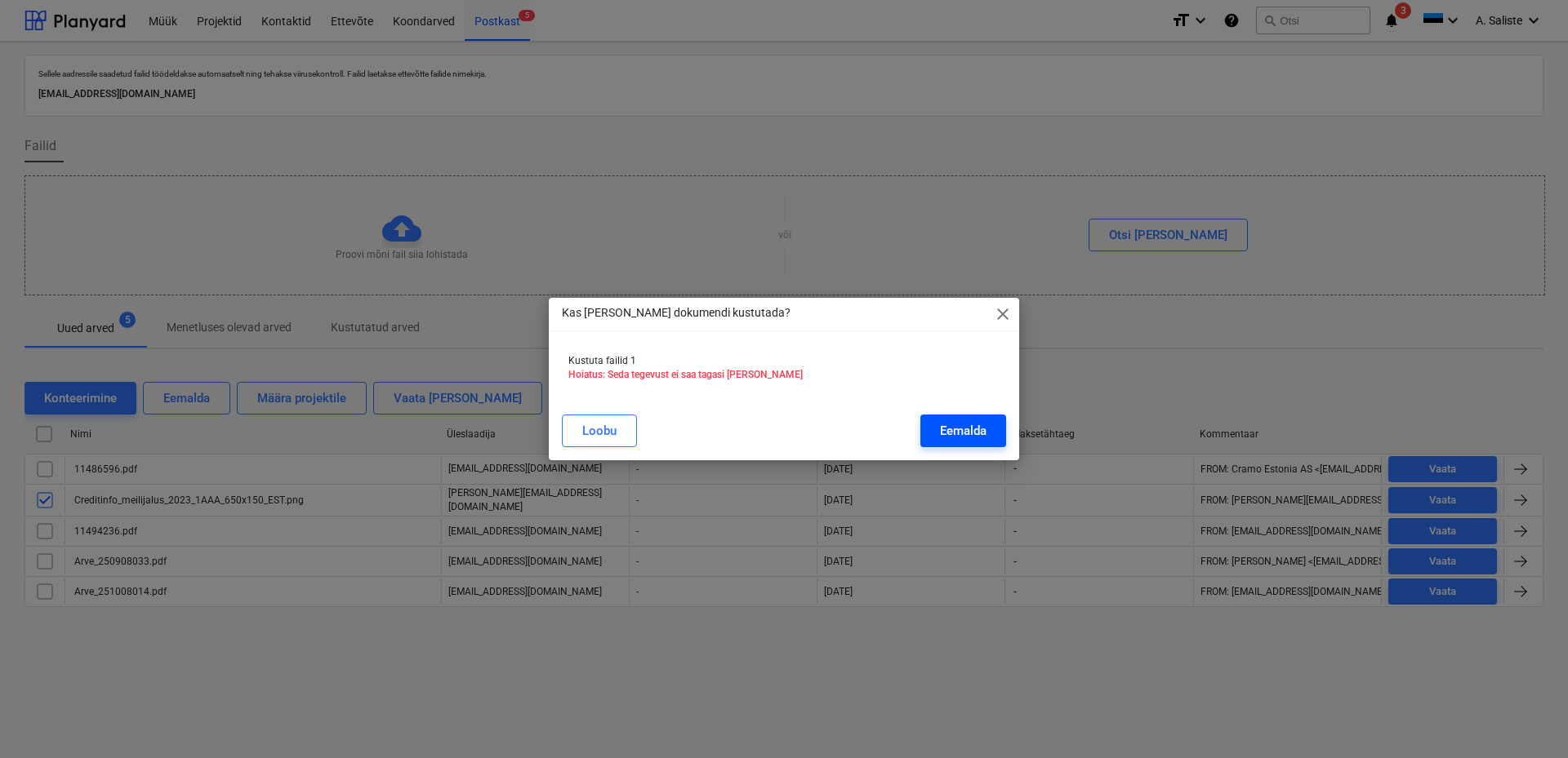
click at [930, 431] on button "Eemalda" at bounding box center [962, 431] width 86 height 32
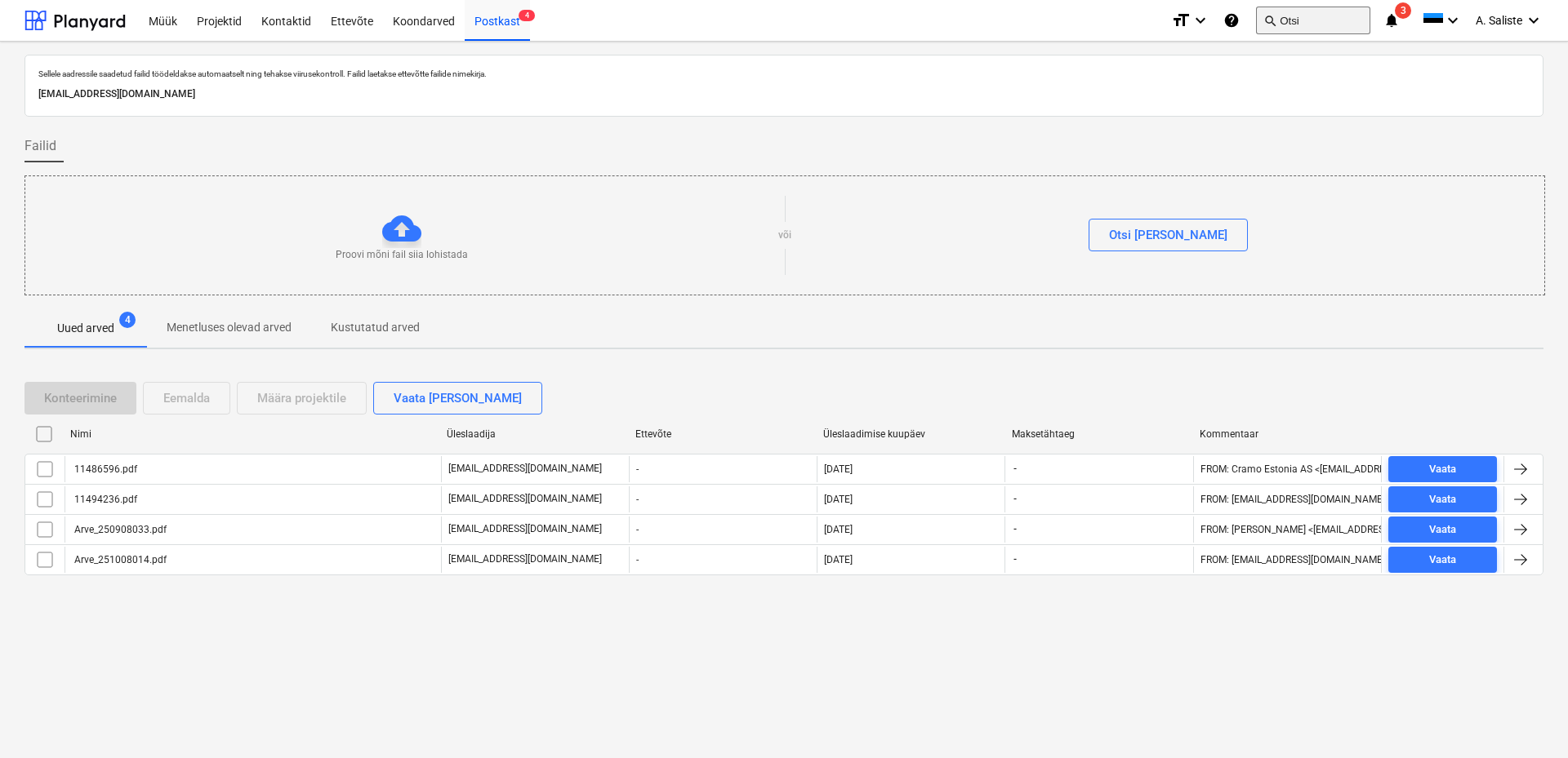
click at [1291, 22] on button "search Otsi" at bounding box center [1313, 21] width 114 height 28
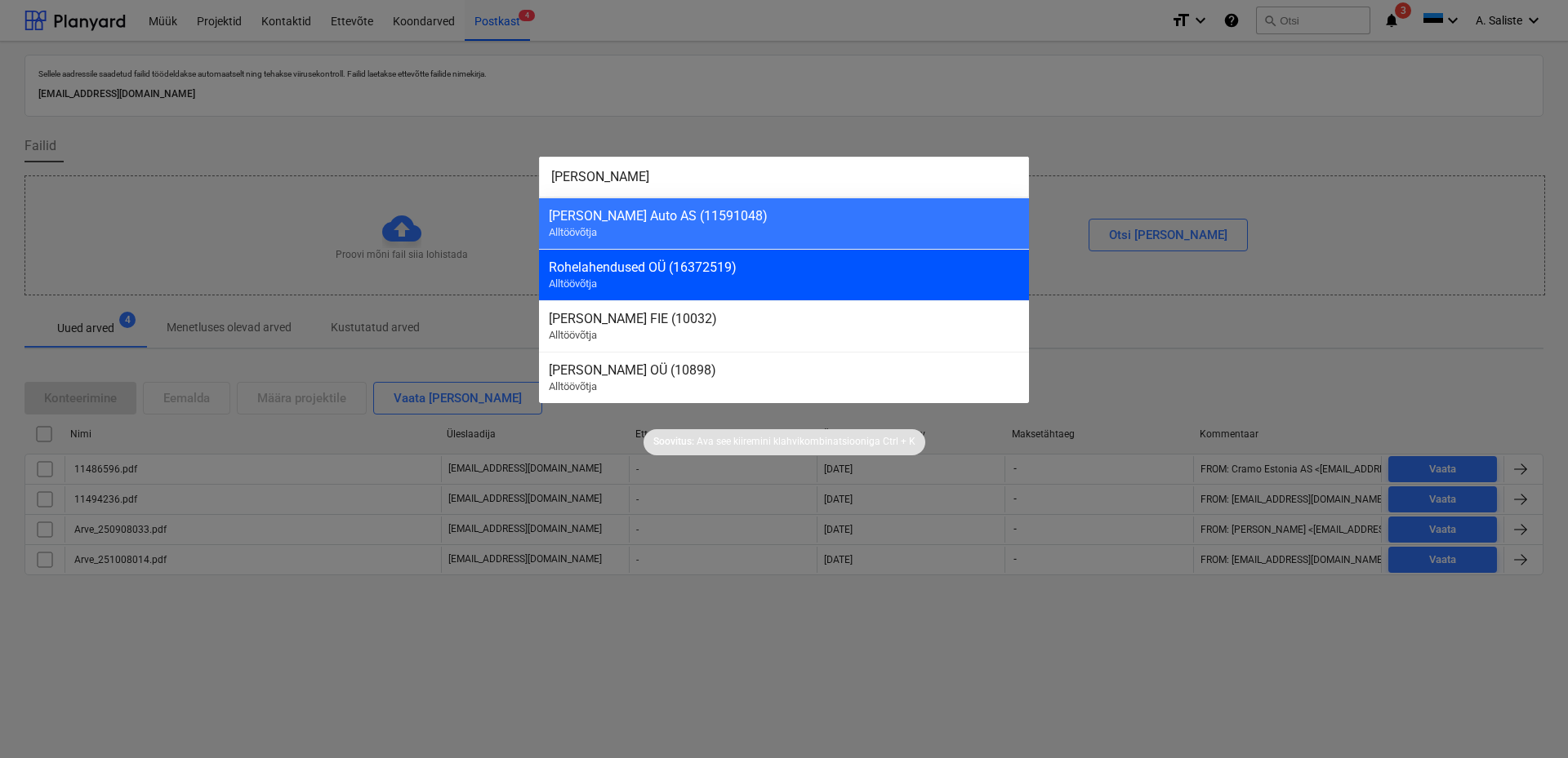
type input "[PERSON_NAME]"
click at [814, 261] on div "Rohelahendused OÜ (16372519)" at bounding box center [784, 267] width 470 height 16
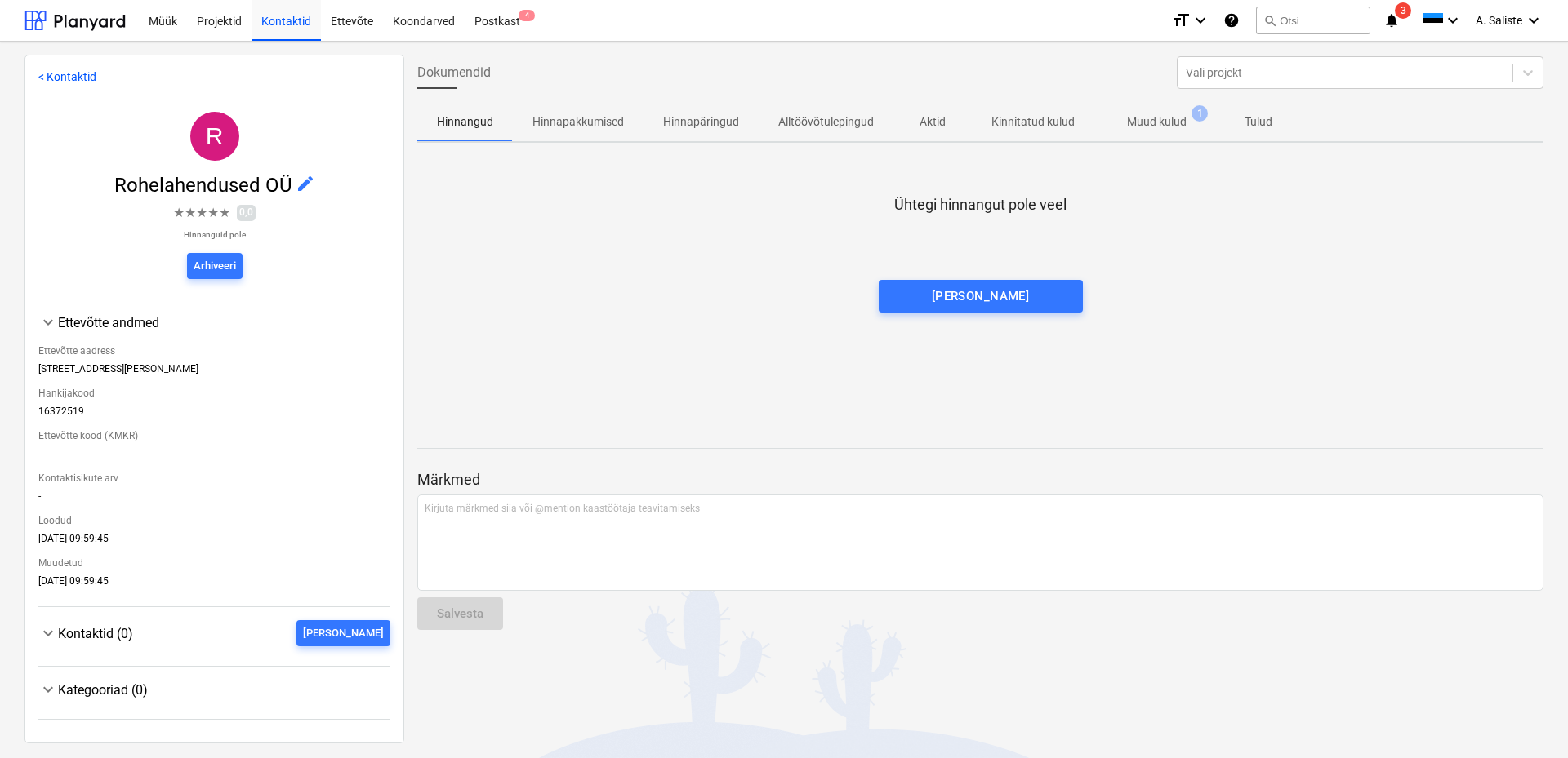
click at [1161, 119] on p "Muud kulud" at bounding box center [1157, 121] width 60 height 17
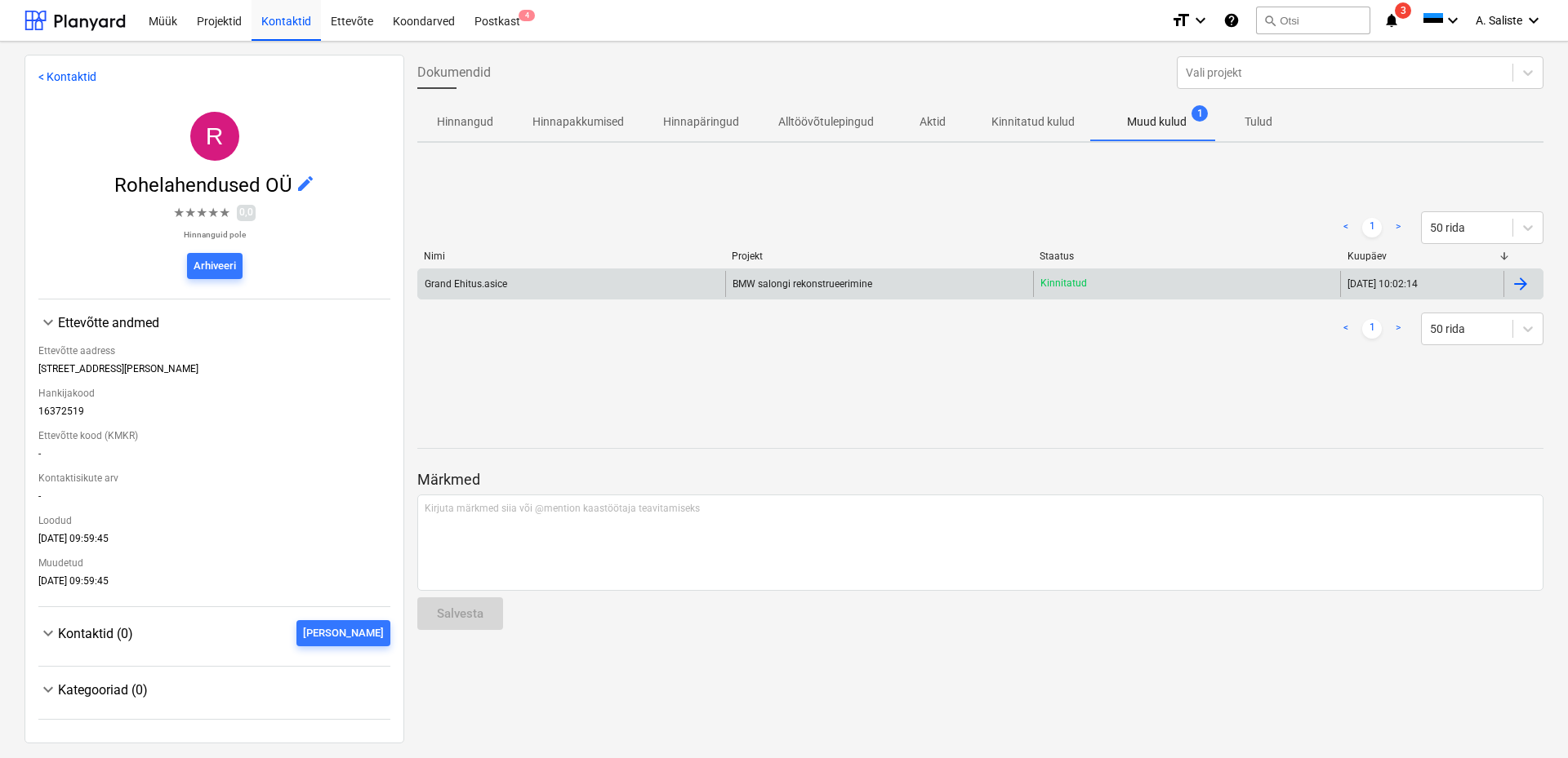
click at [630, 289] on div "Grand Ehitus.asice" at bounding box center [572, 284] width 307 height 27
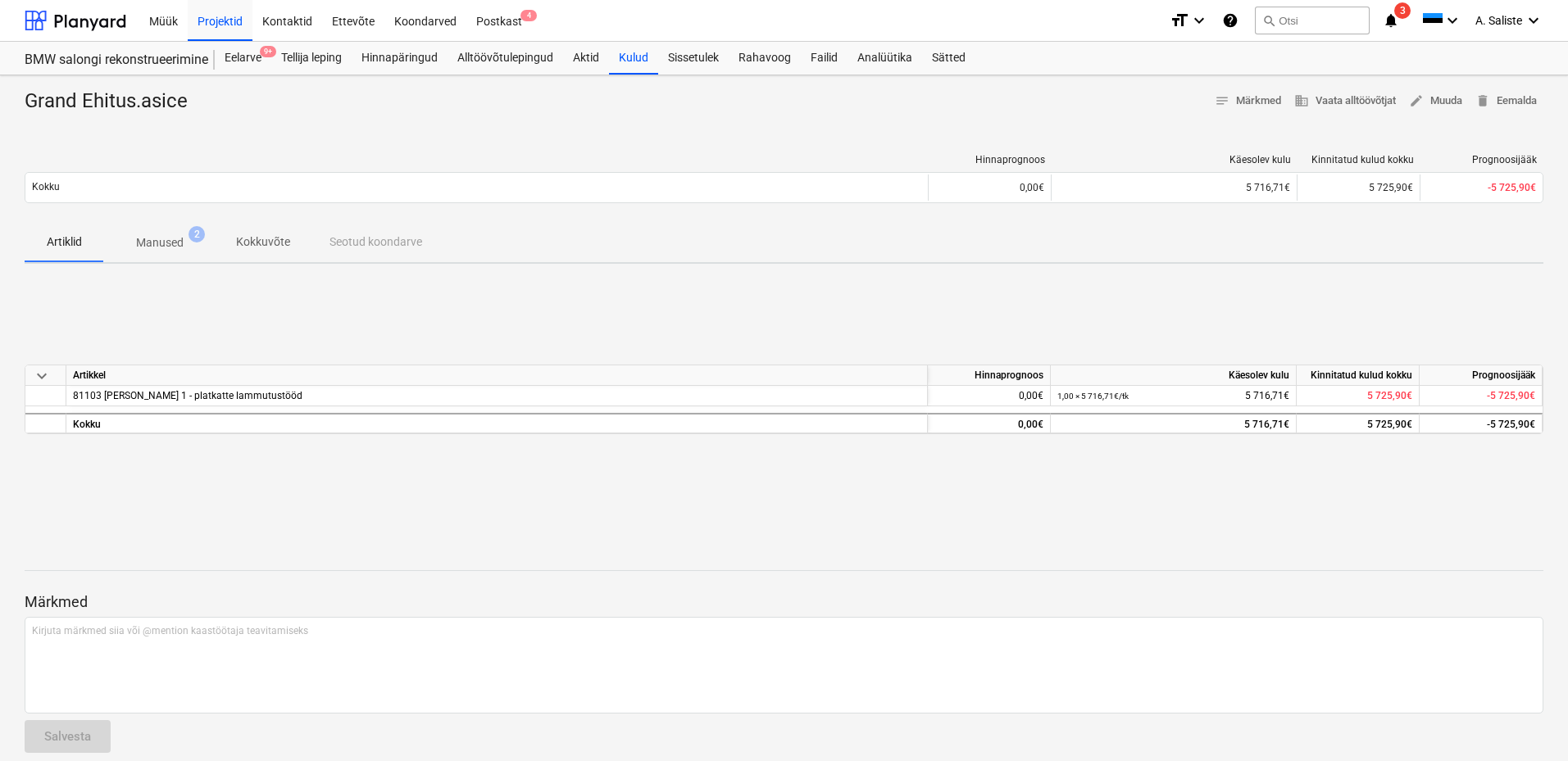
drag, startPoint x: 166, startPoint y: 235, endPoint x: 174, endPoint y: 241, distance: 10.0
click at [167, 235] on p "Manused" at bounding box center [160, 242] width 47 height 17
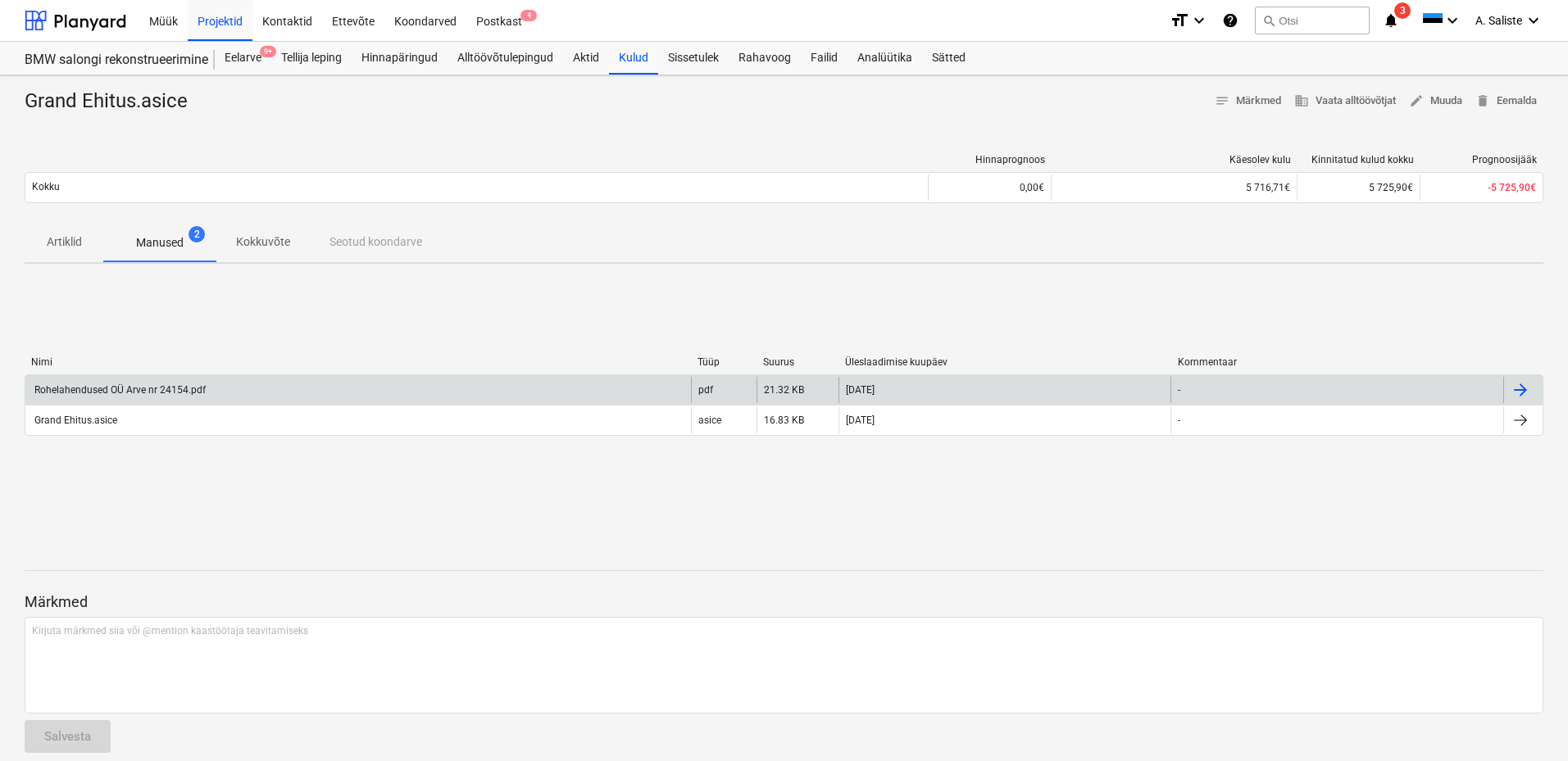
click at [159, 388] on div "Rohelahendused OÜ Arve nr 24154.pdf" at bounding box center [118, 390] width 174 height 12
click at [487, 18] on div "Postkast 5" at bounding box center [499, 20] width 65 height 41
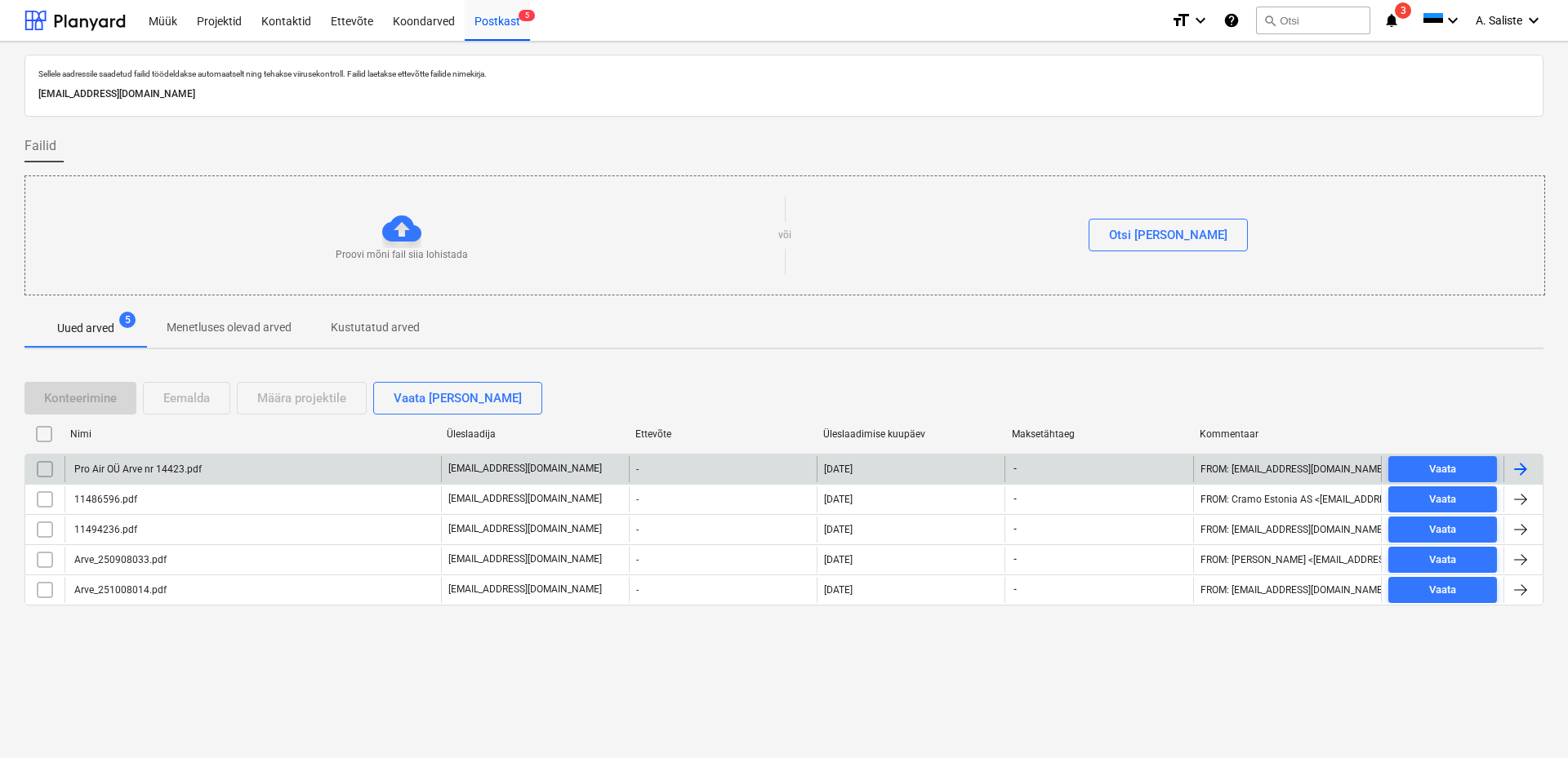
click at [195, 468] on div "Pro Air OÜ Arve nr 14423.pdf" at bounding box center [137, 469] width 130 height 12
click at [53, 468] on input "checkbox" at bounding box center [44, 469] width 27 height 27
click at [187, 396] on div "Eemalda" at bounding box center [186, 398] width 46 height 22
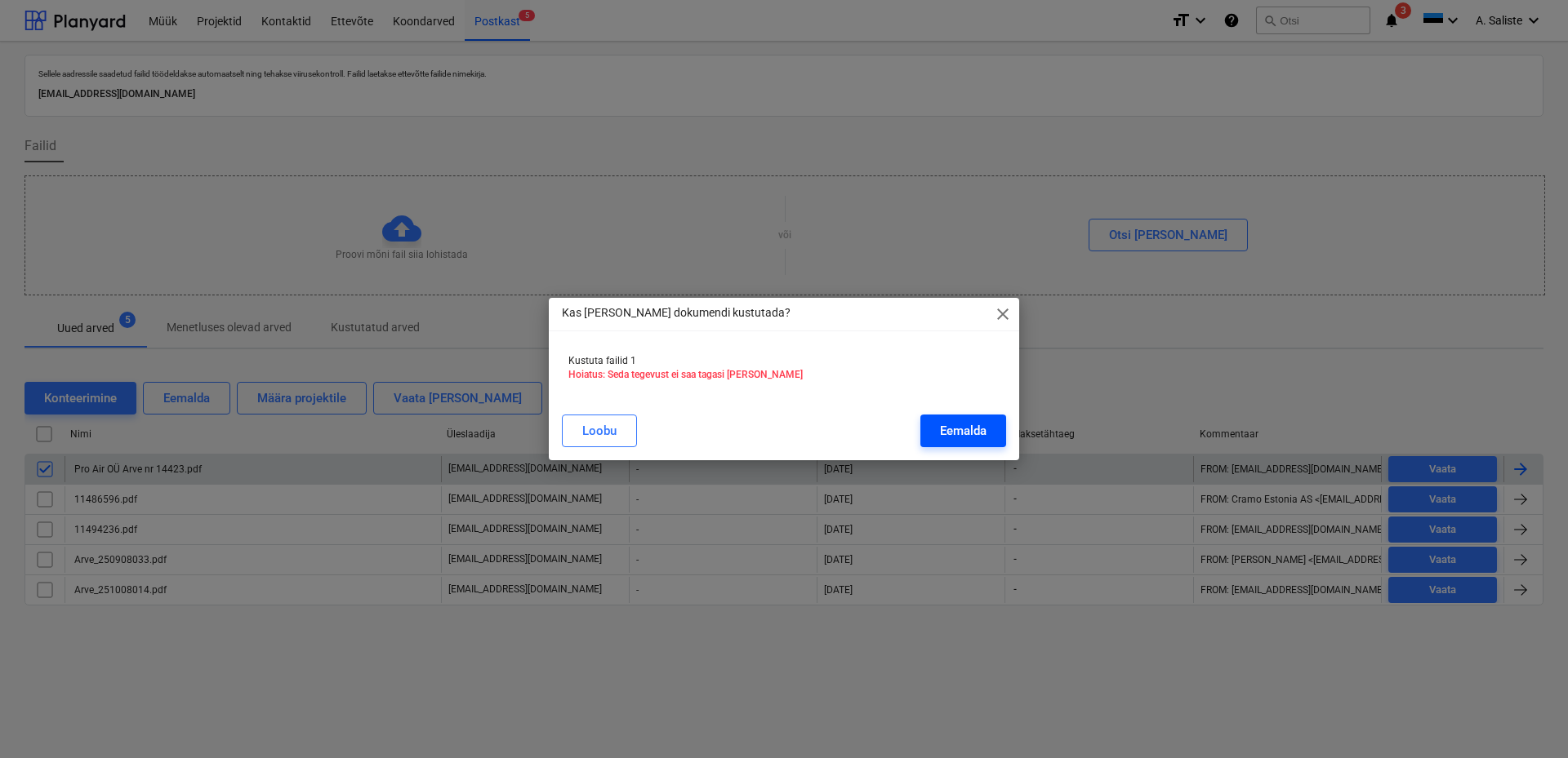
click at [975, 430] on div "Eemalda" at bounding box center [962, 431] width 46 height 22
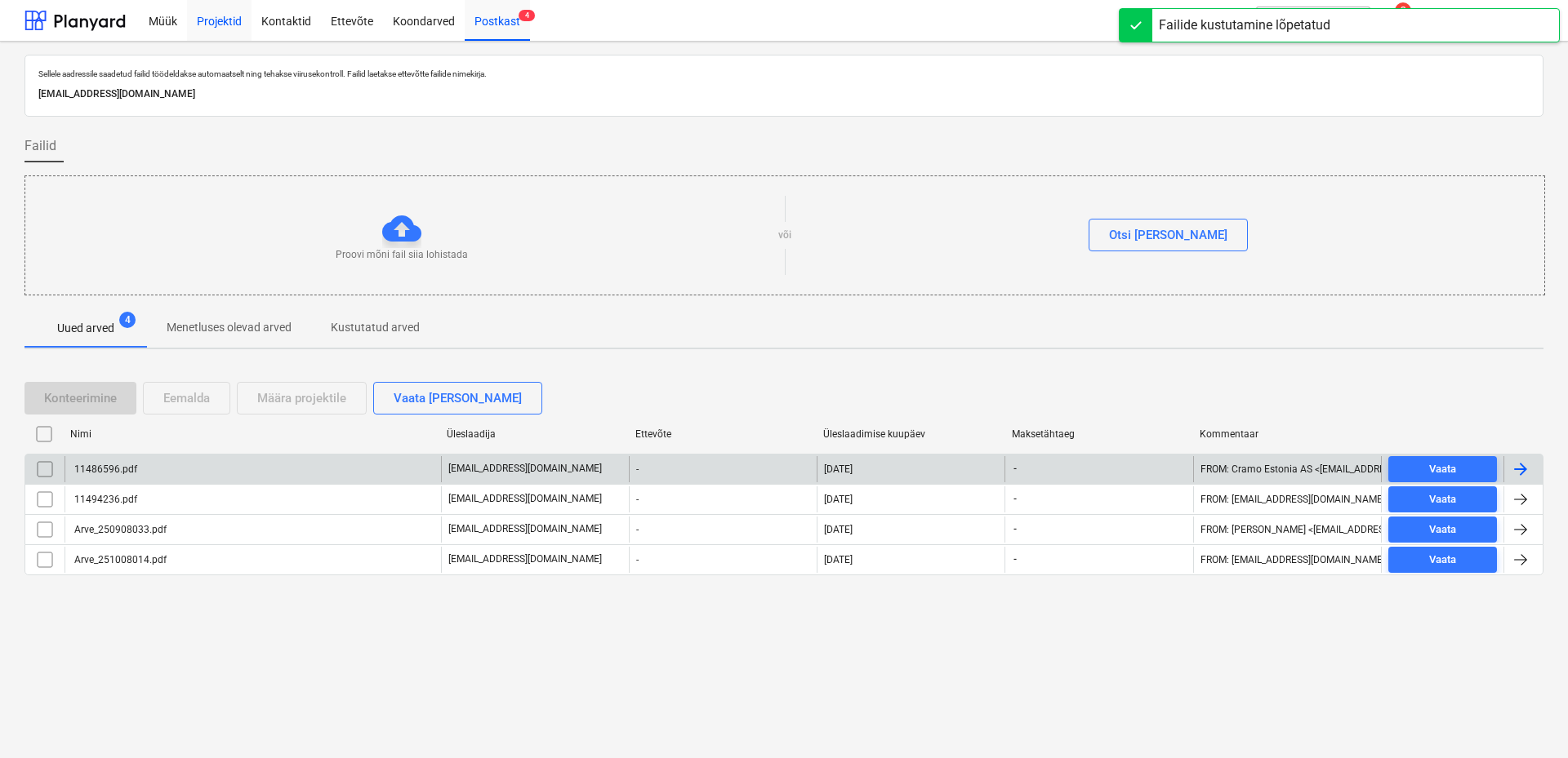
click at [216, 28] on div "Projektid" at bounding box center [219, 20] width 65 height 41
